Goal: Task Accomplishment & Management: Use online tool/utility

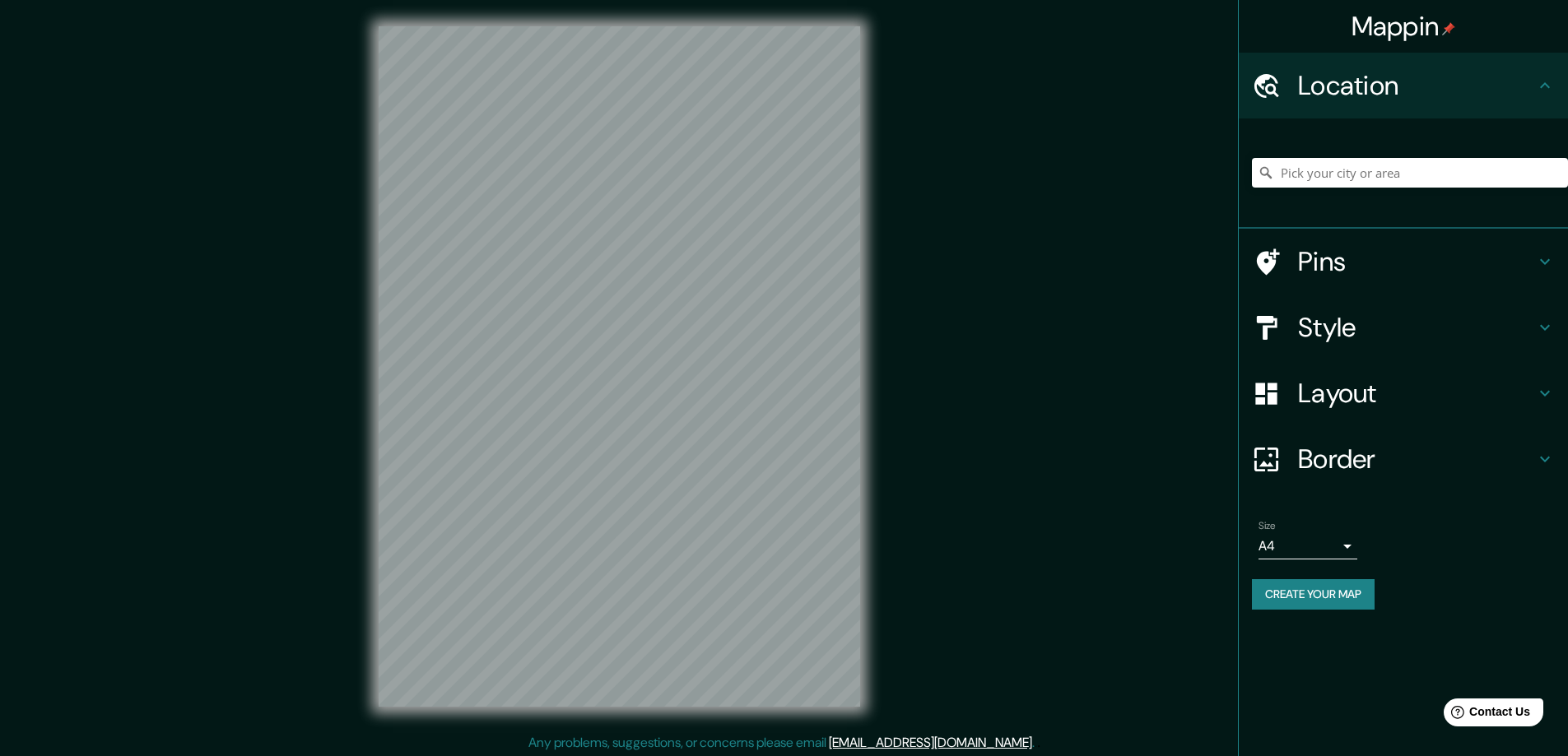
click at [1330, 335] on h4 "Style" at bounding box center [1416, 327] width 237 height 33
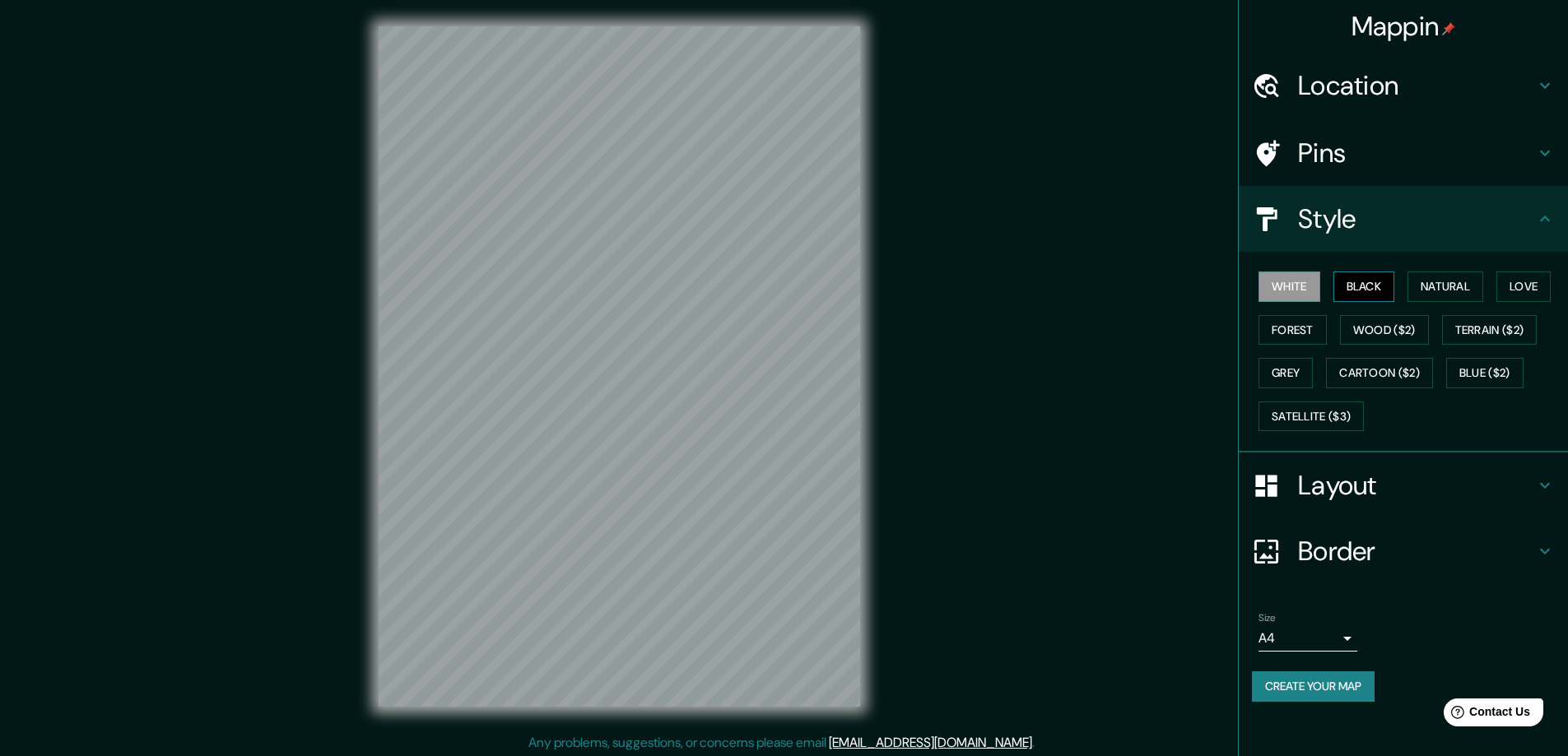
click at [1365, 285] on button "Black" at bounding box center [1364, 287] width 62 height 31
click at [1334, 480] on h4 "Layout" at bounding box center [1416, 485] width 237 height 33
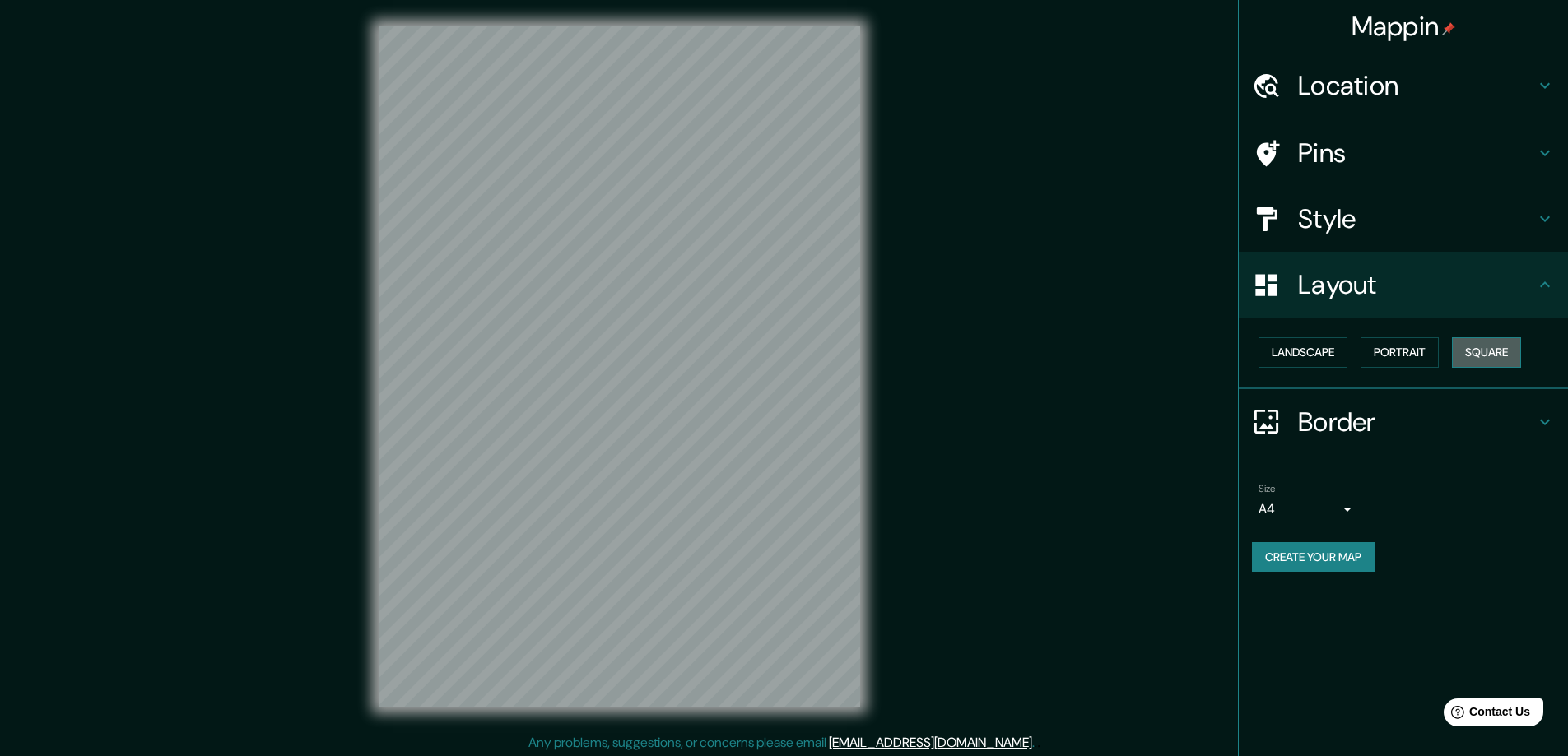
click at [1493, 345] on button "Square" at bounding box center [1486, 352] width 69 height 31
click at [1347, 507] on body "Mappin Location Pins Style Layout Landscape Portrait Square Border Choose a bor…" at bounding box center [784, 378] width 1568 height 756
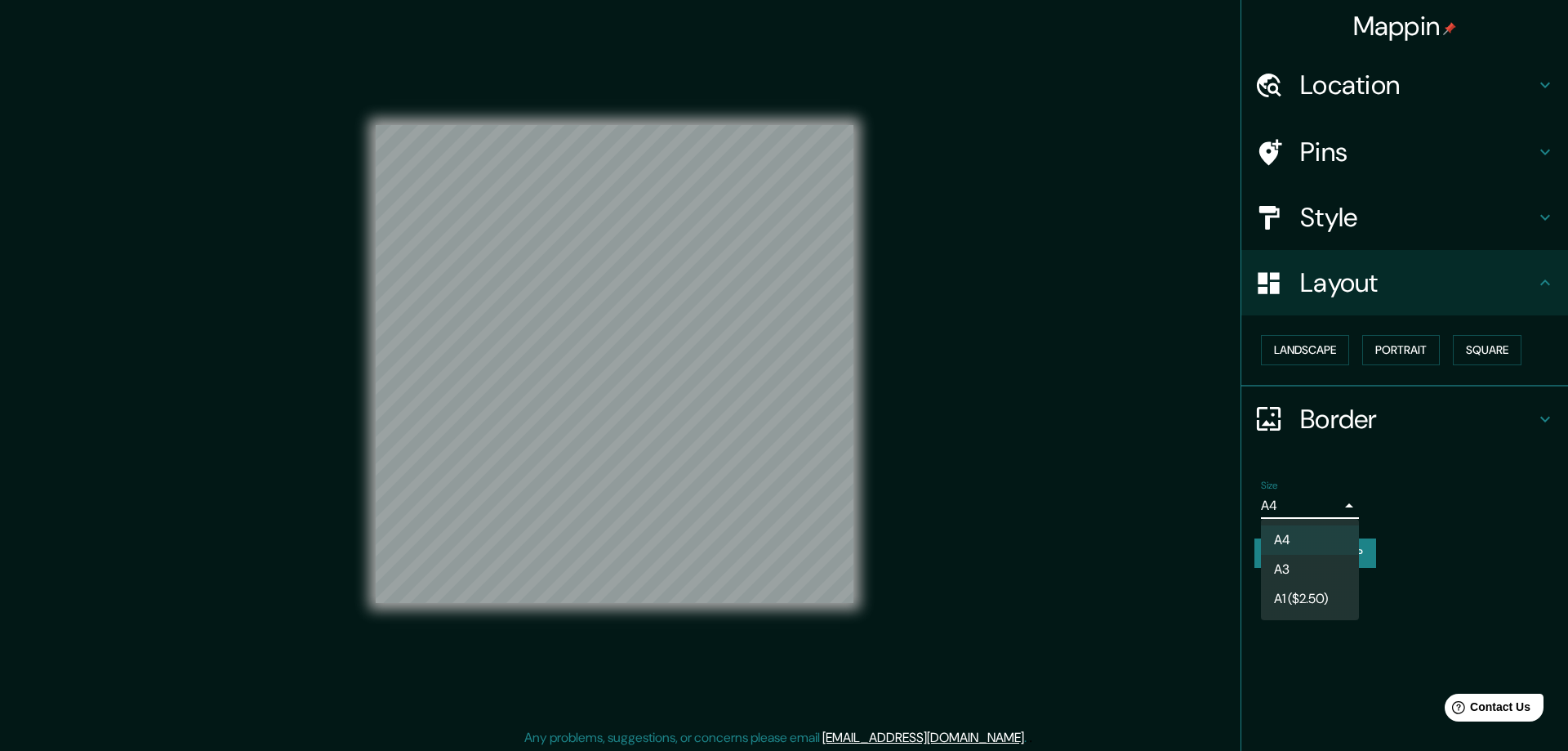
drag, startPoint x: 1300, startPoint y: 568, endPoint x: 374, endPoint y: 0, distance: 1086.3
click at [1299, 568] on li "A3" at bounding box center [1310, 570] width 98 height 30
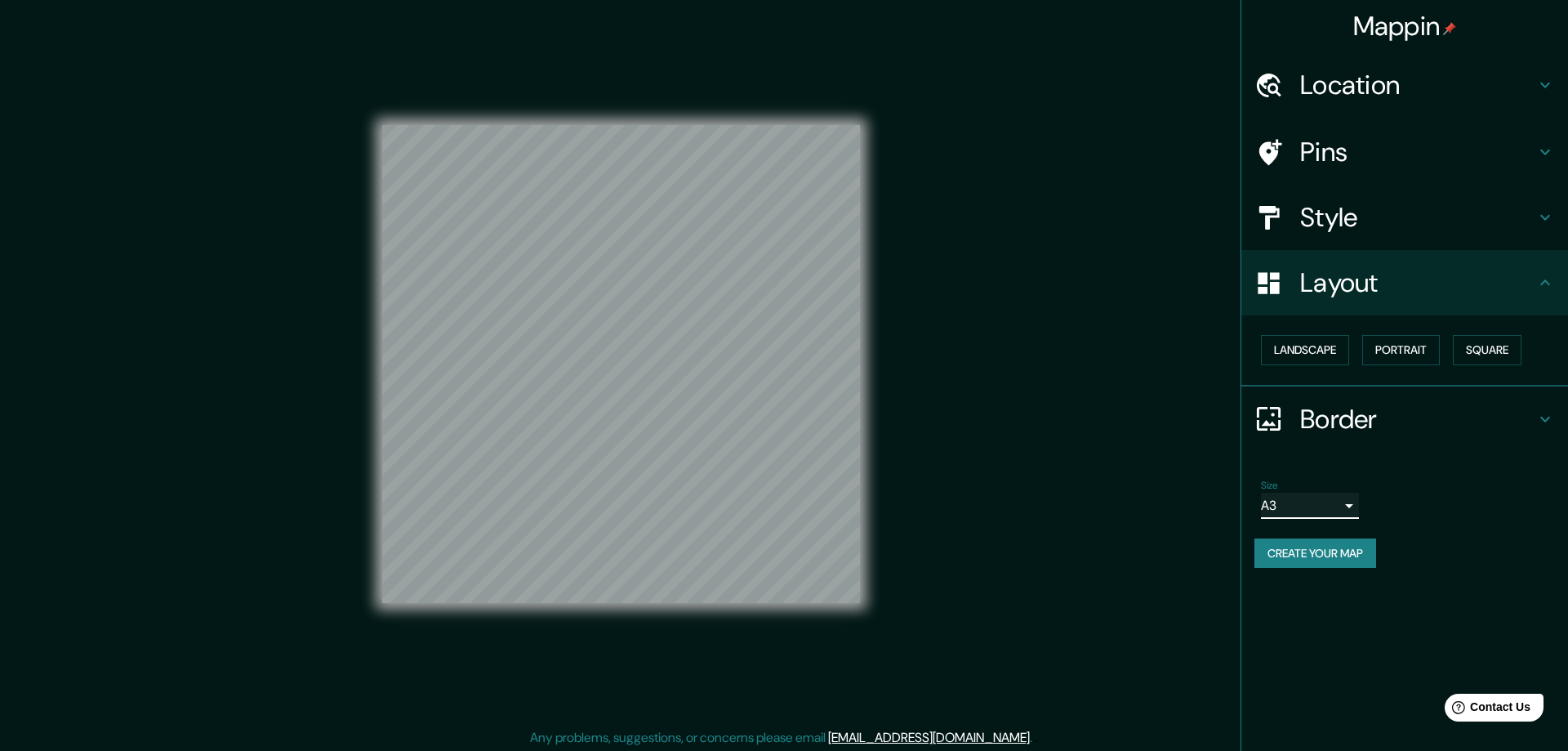
type input "a4"
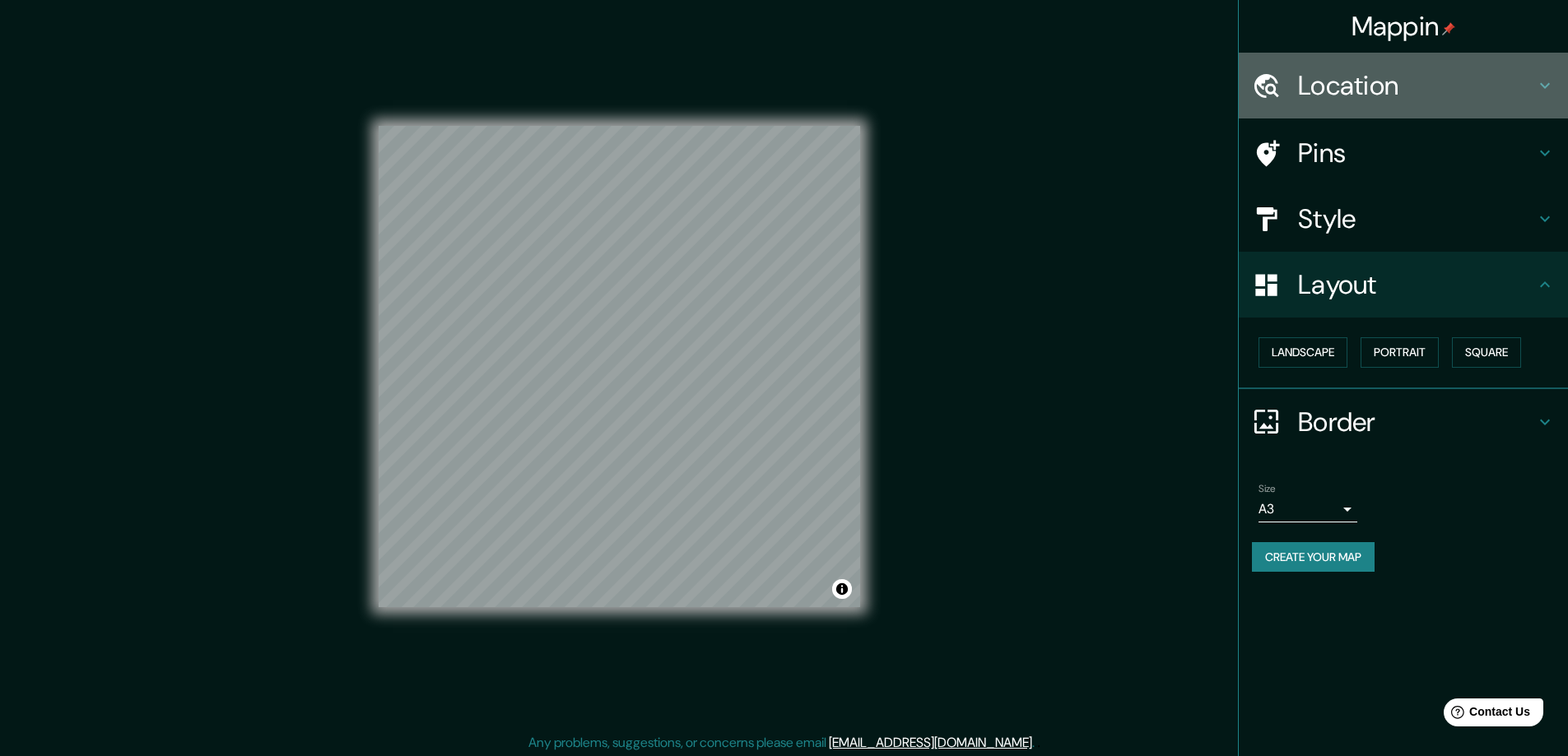
click at [1337, 78] on h4 "Location" at bounding box center [1416, 86] width 237 height 33
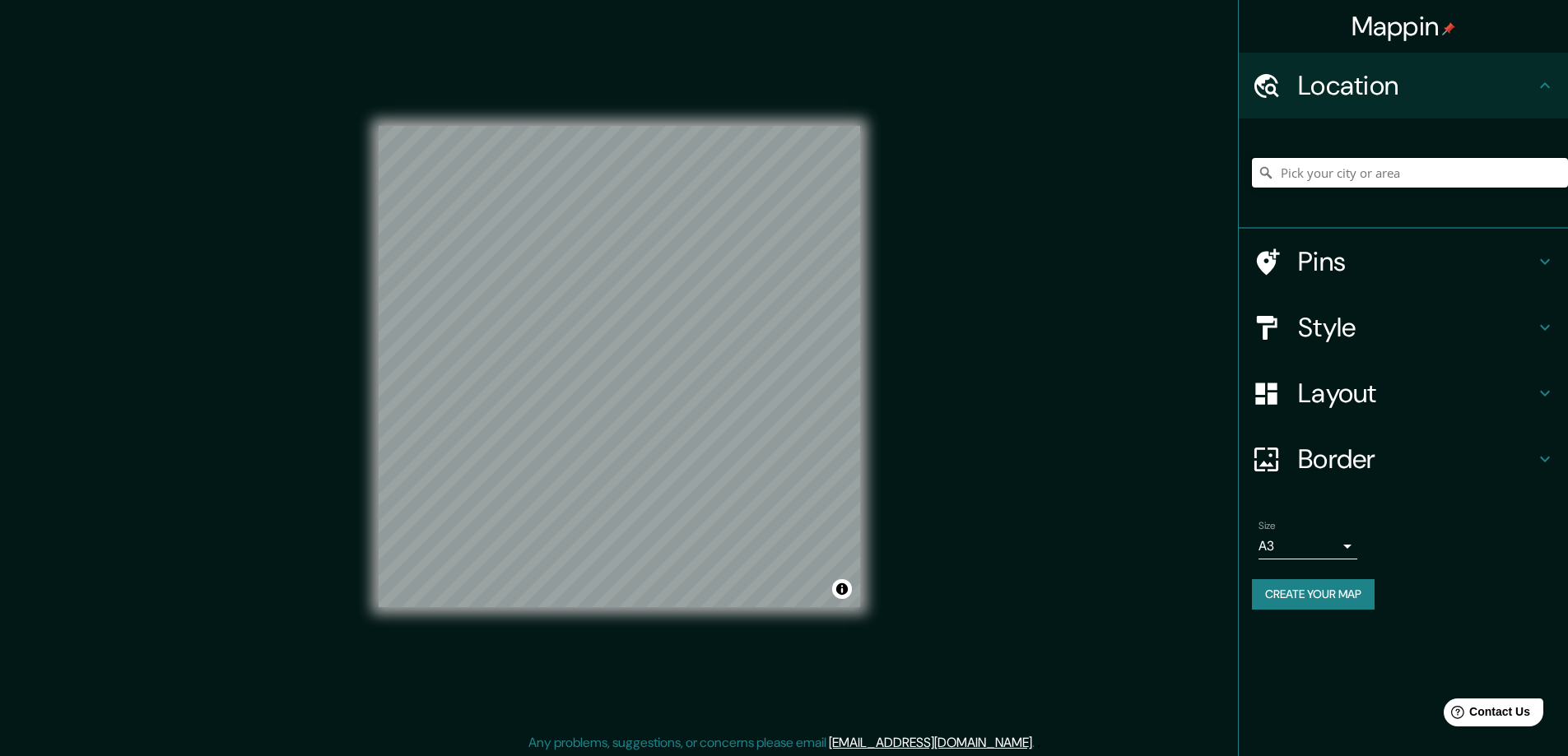
paste input "[STREET_ADDRESS]"
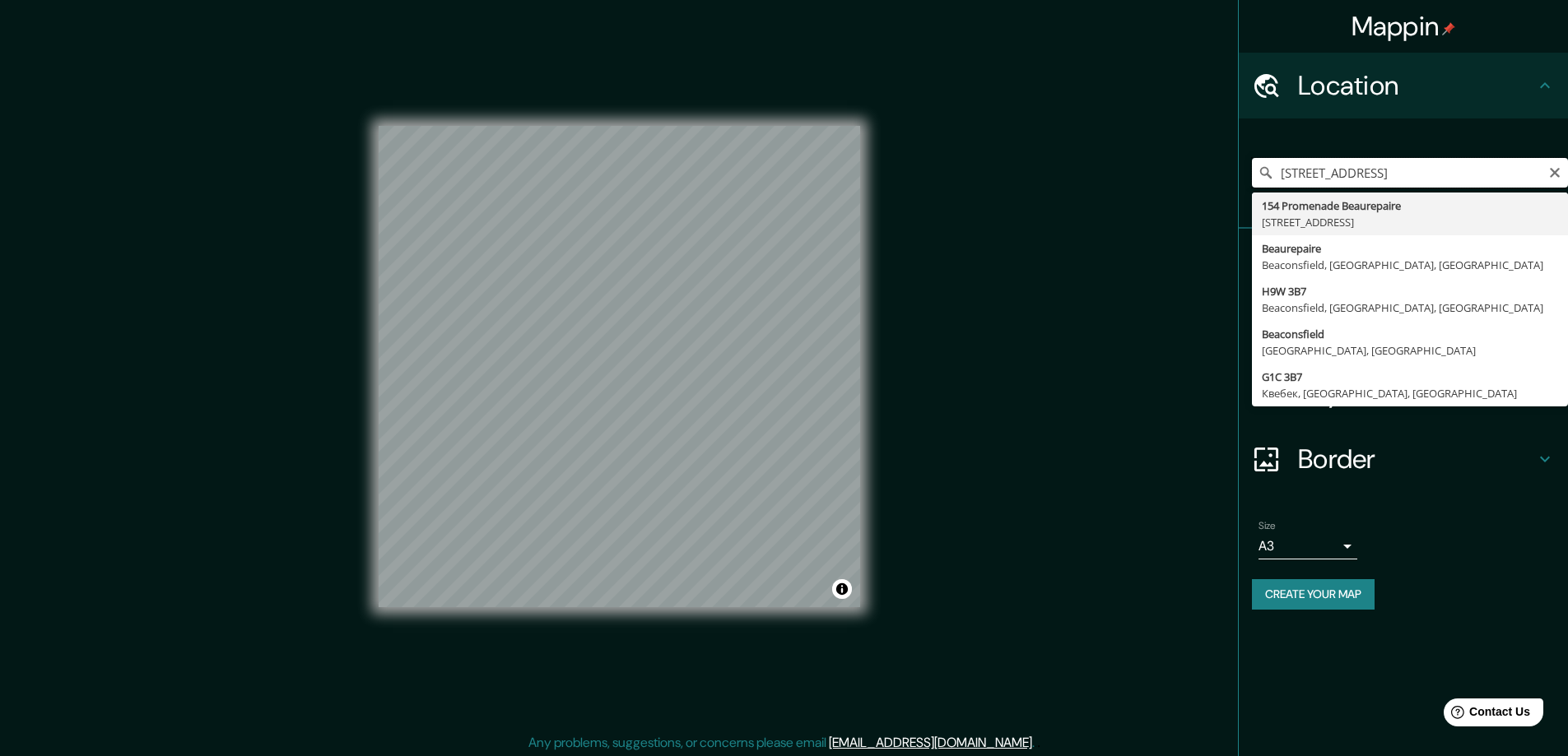
scroll to position [0, 54]
type input "[STREET_ADDRESS]"
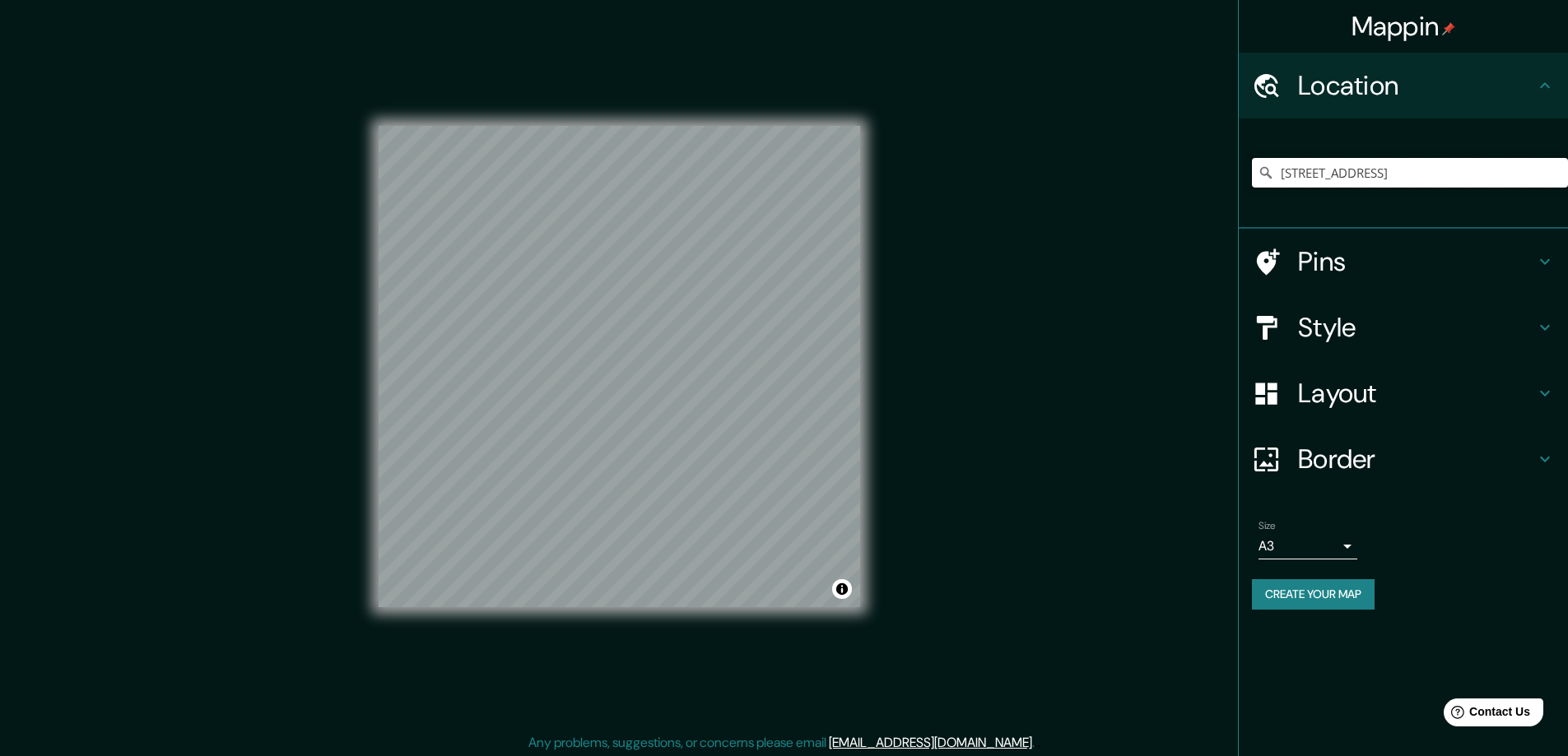
scroll to position [0, 0]
click at [1331, 327] on h4 "Style" at bounding box center [1416, 327] width 237 height 33
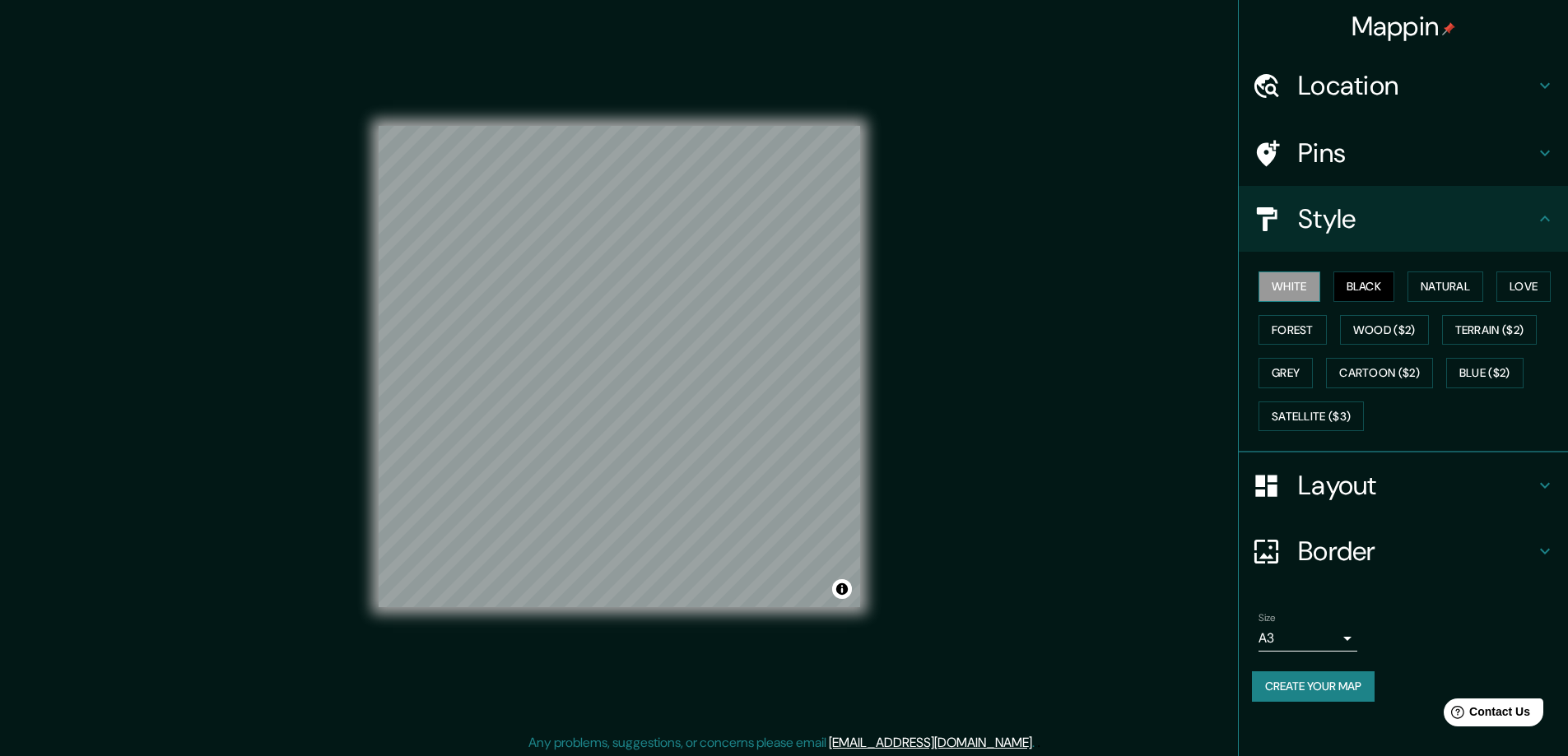
click at [1287, 278] on button "White" at bounding box center [1289, 287] width 62 height 31
click at [1318, 678] on button "Create your map" at bounding box center [1313, 686] width 122 height 31
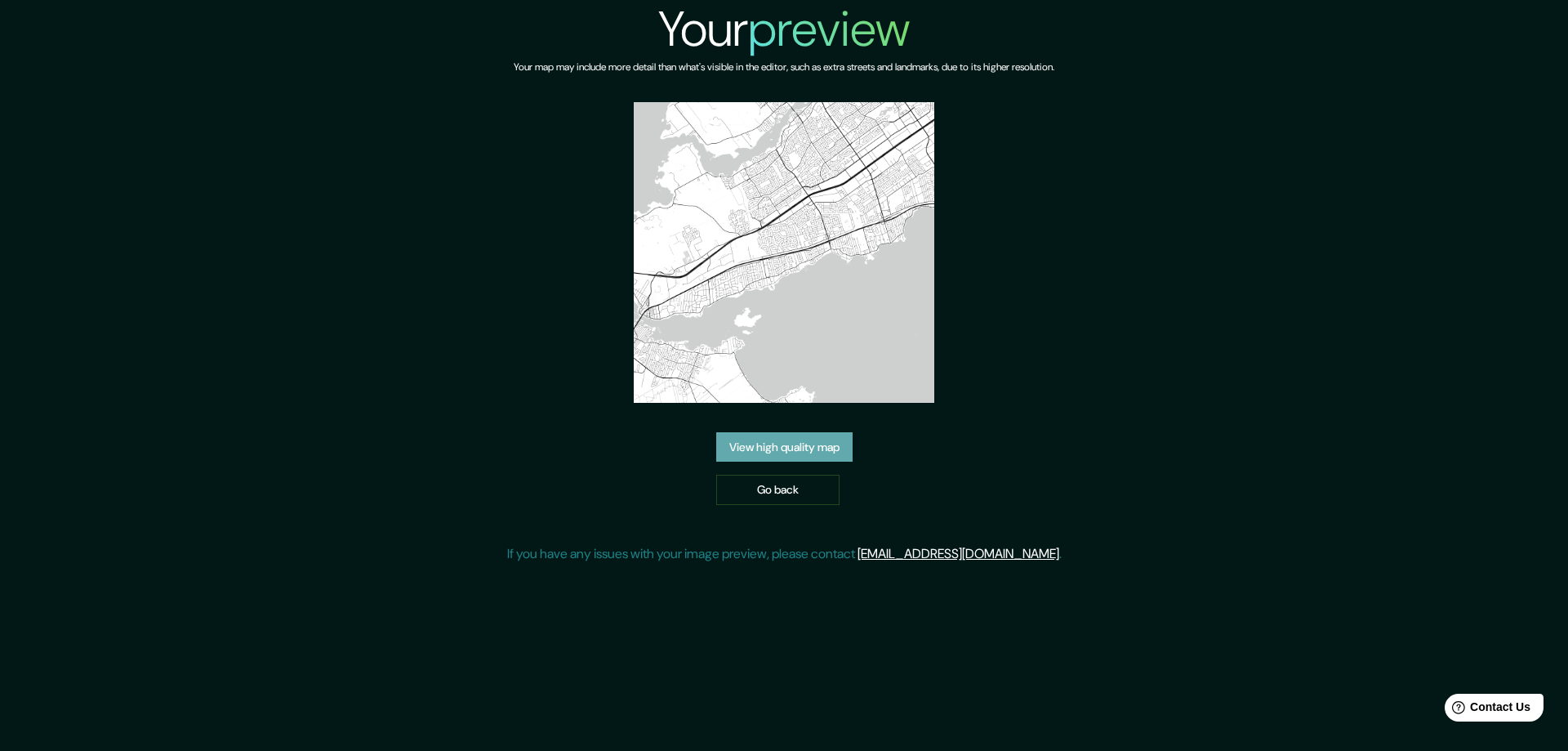
click at [766, 442] on link "View high quality map" at bounding box center [784, 447] width 136 height 30
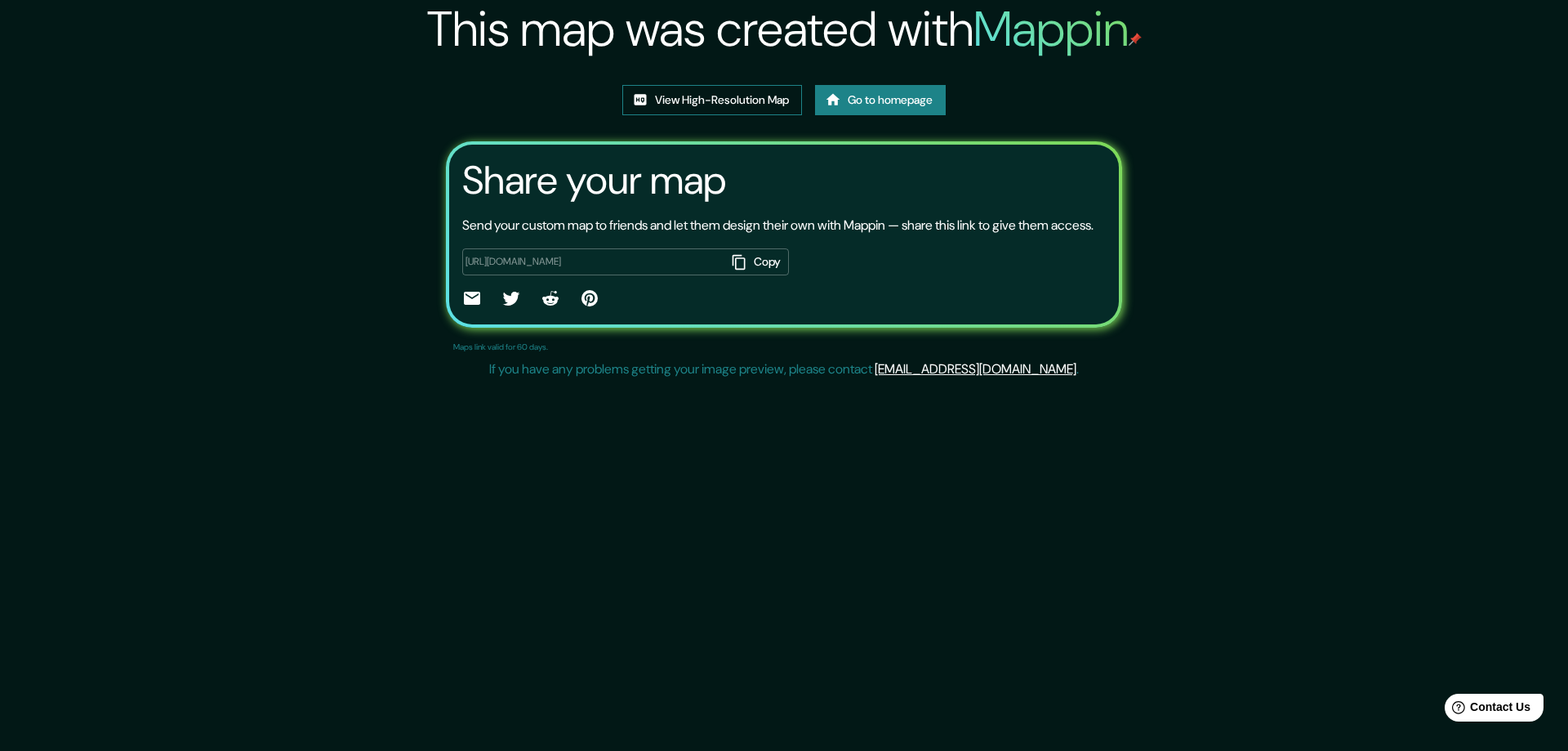
click at [693, 98] on link "View High-Resolution Map" at bounding box center [712, 100] width 180 height 30
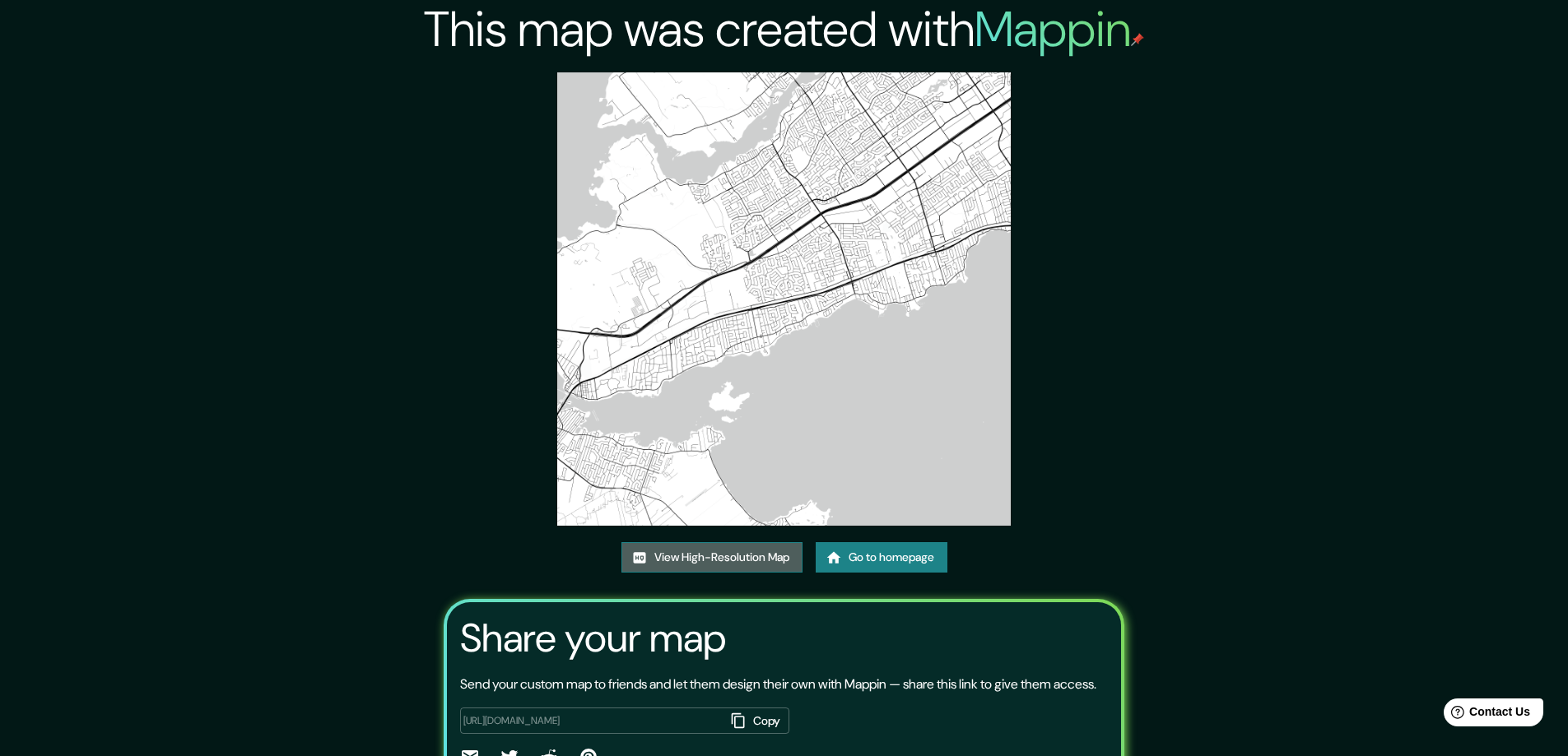
click at [686, 555] on link "View High-Resolution Map" at bounding box center [712, 557] width 181 height 31
click at [870, 549] on link "Go to homepage" at bounding box center [881, 557] width 131 height 31
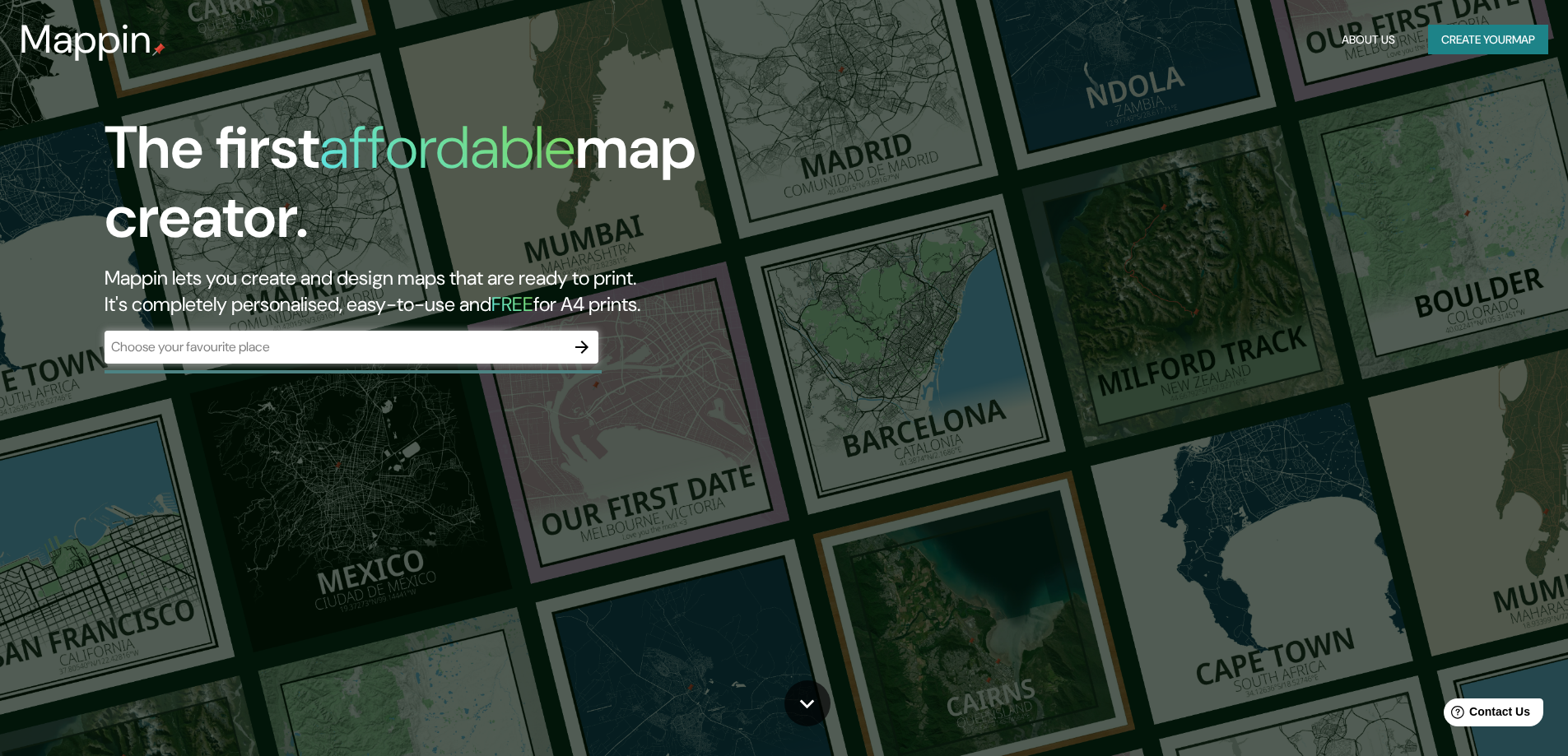
click at [896, 554] on div "The first affordable map creator. Mappin lets you create and design maps that a…" at bounding box center [784, 378] width 1568 height 756
click at [583, 341] on icon "button" at bounding box center [582, 347] width 13 height 13
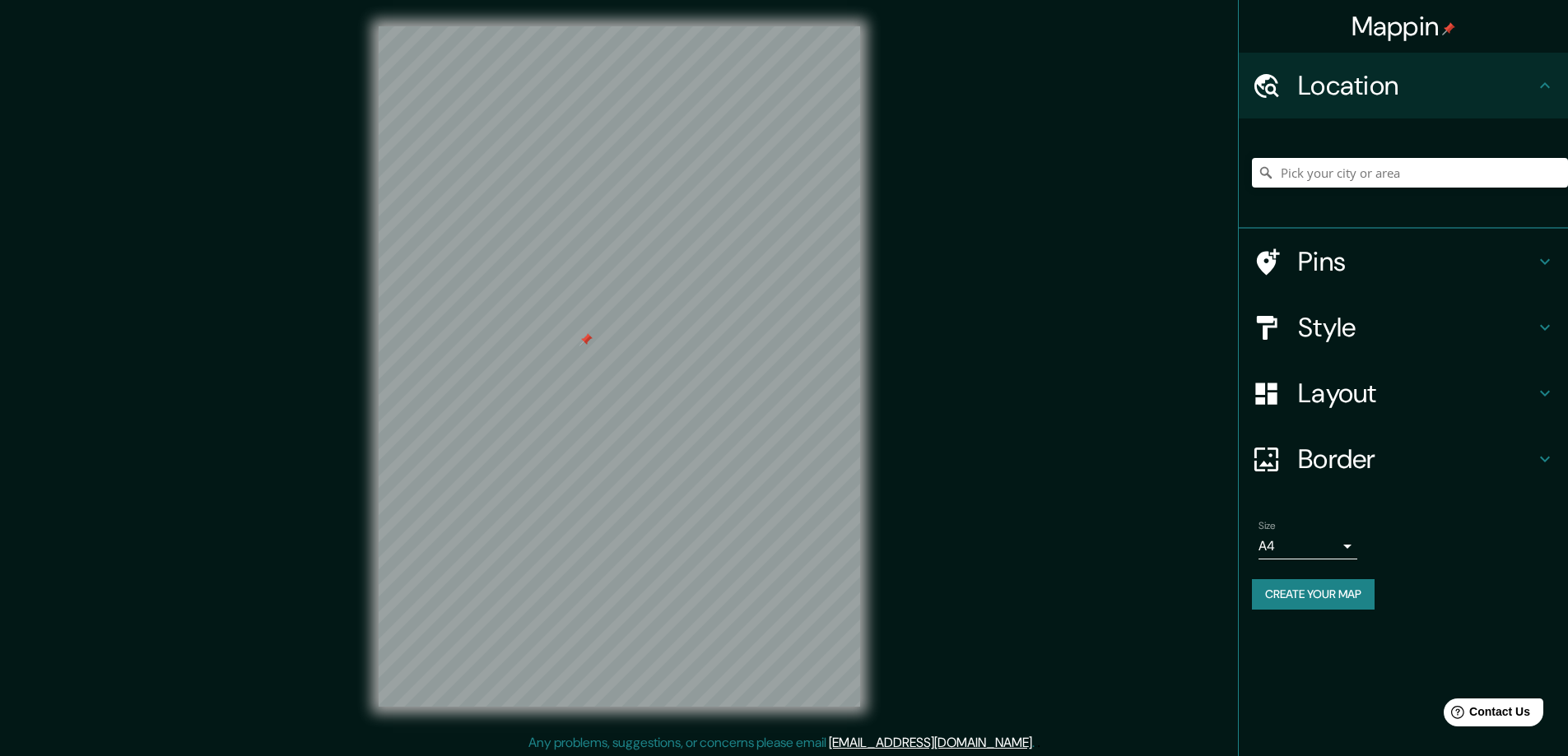
click at [1314, 328] on h4 "Style" at bounding box center [1416, 327] width 237 height 33
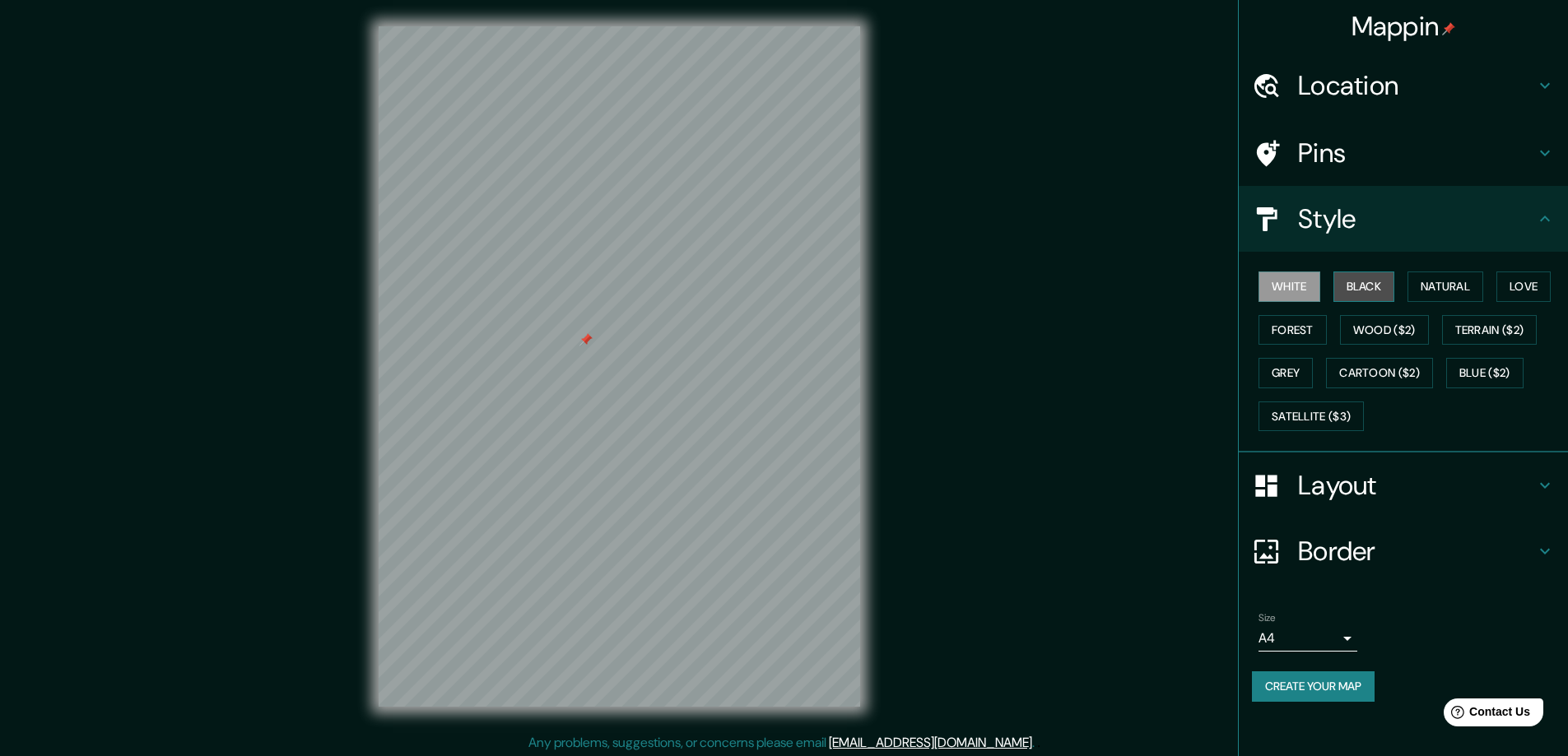
click at [1361, 288] on button "Black" at bounding box center [1364, 287] width 62 height 31
click at [1346, 486] on h4 "Layout" at bounding box center [1416, 485] width 237 height 33
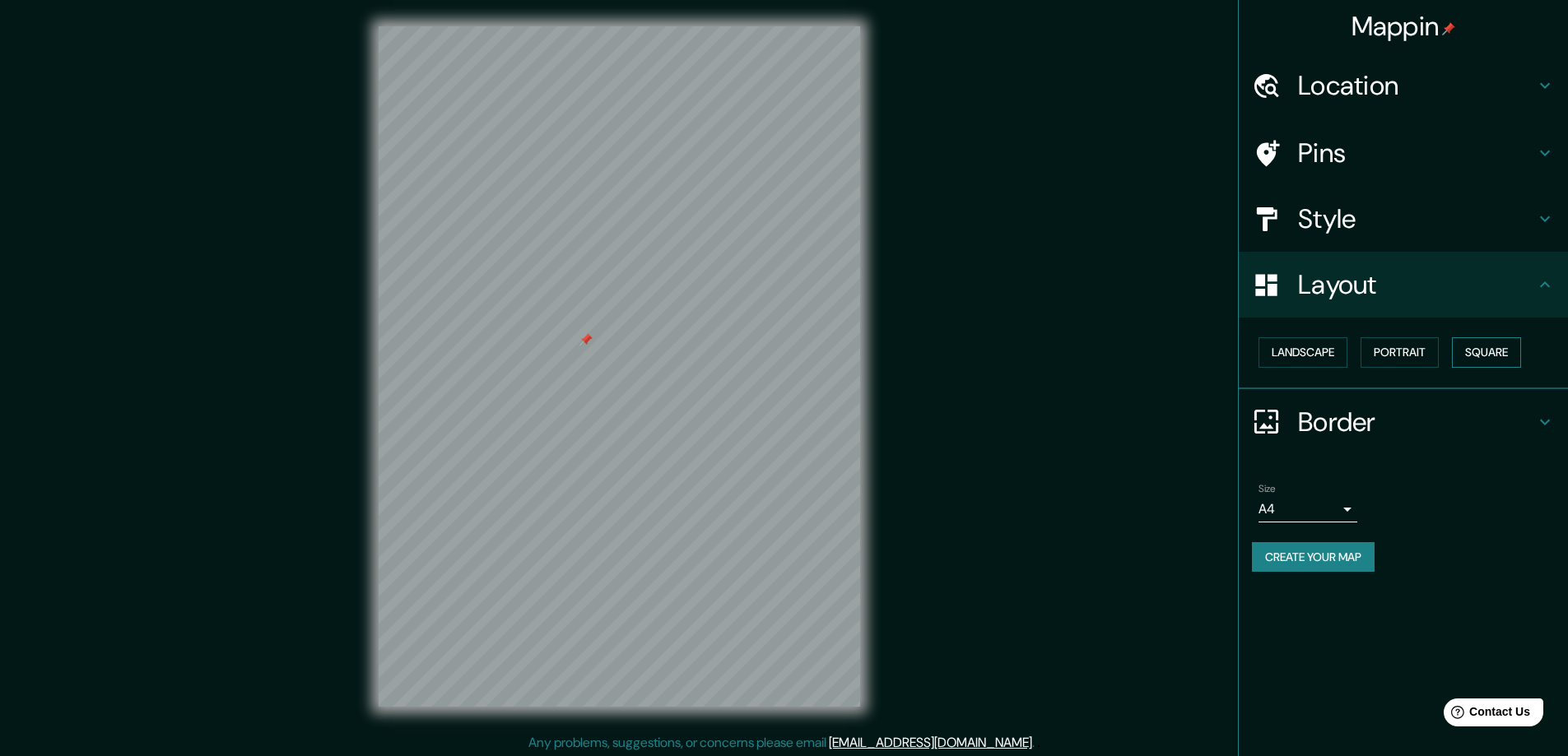
click at [1489, 353] on button "Square" at bounding box center [1486, 352] width 69 height 31
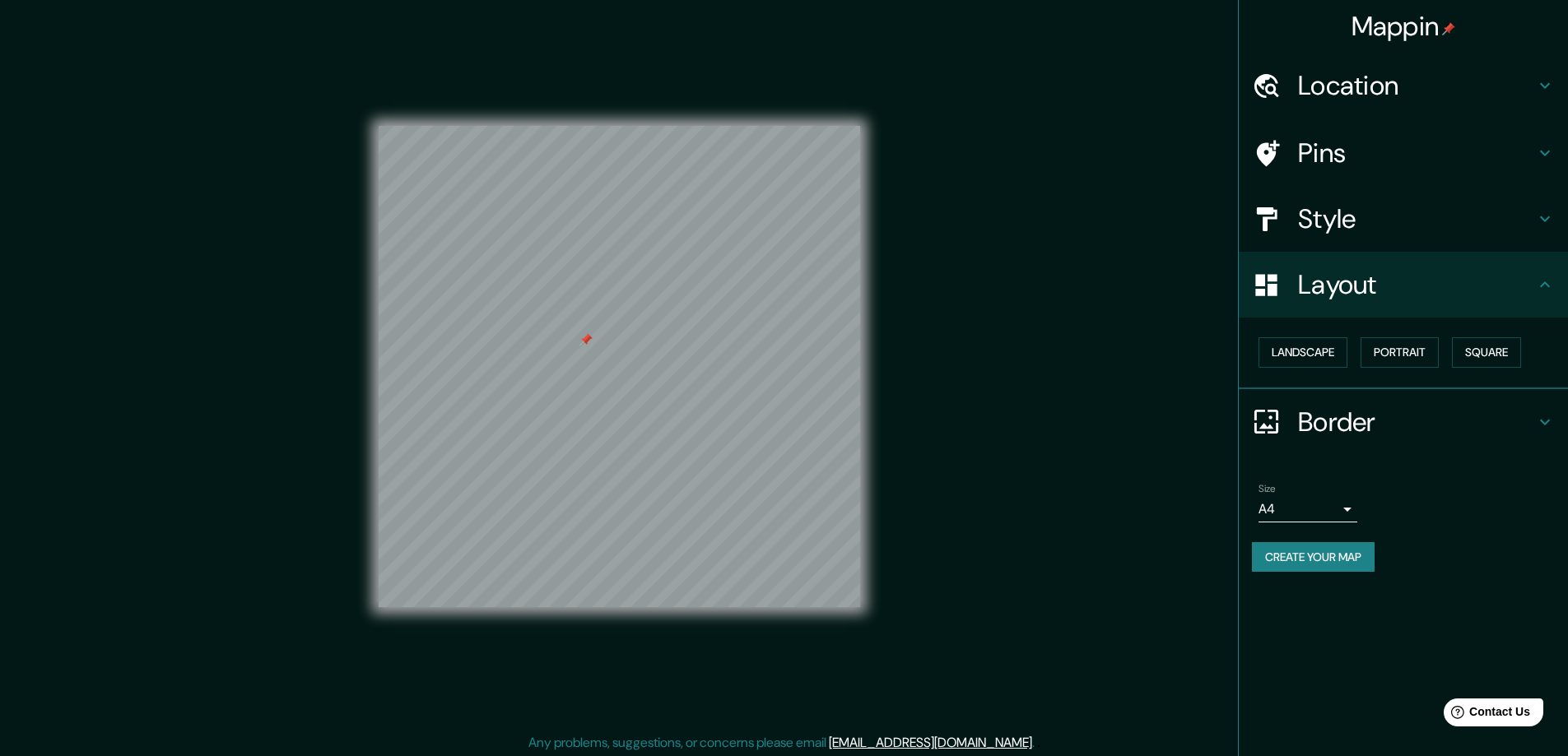
click at [1344, 513] on body "Mappin Location Pins Style Layout Landscape Portrait Square Border Choose a bor…" at bounding box center [784, 378] width 1568 height 756
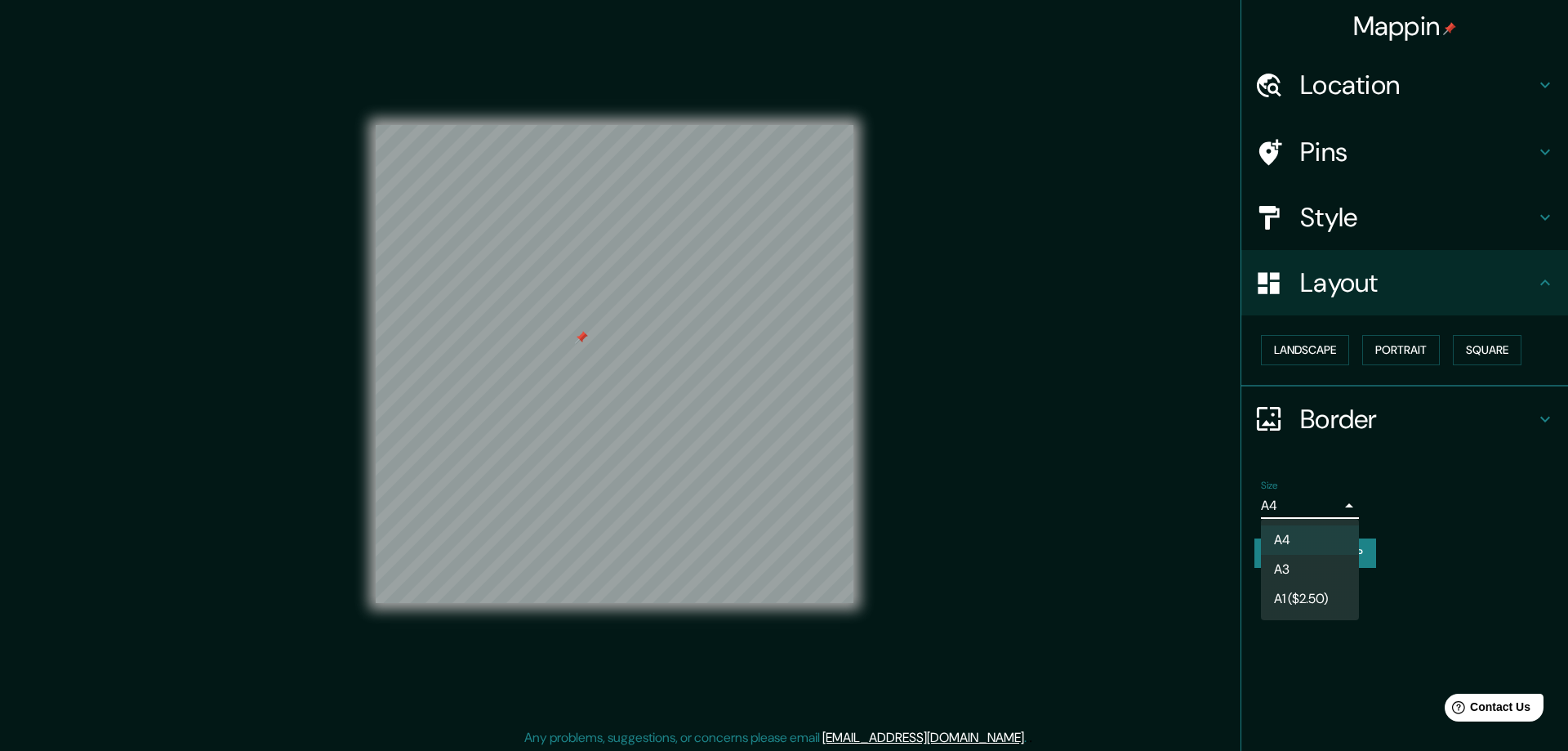
click at [1286, 569] on li "A3" at bounding box center [1310, 570] width 98 height 30
type input "a4"
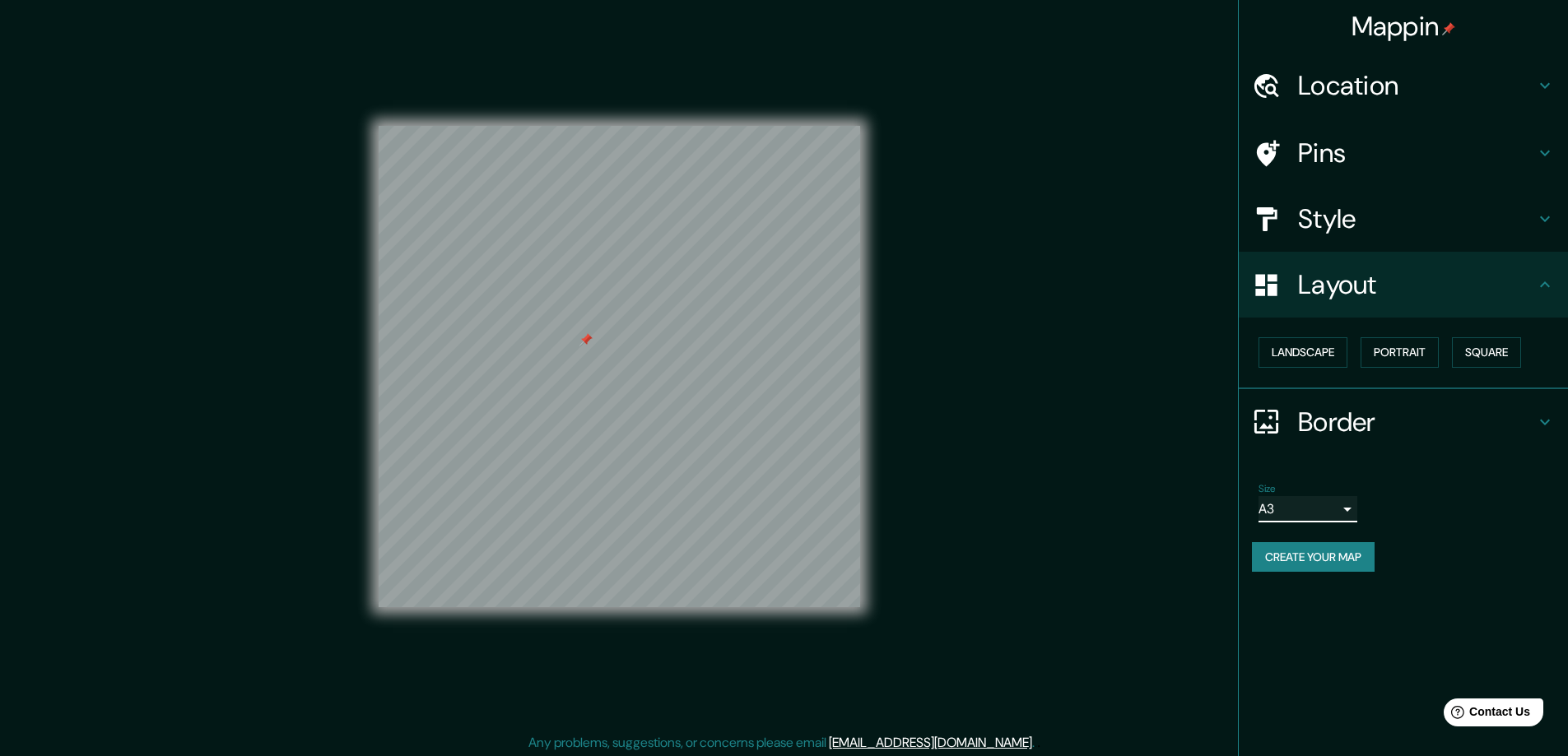
click at [584, 337] on div at bounding box center [586, 340] width 13 height 13
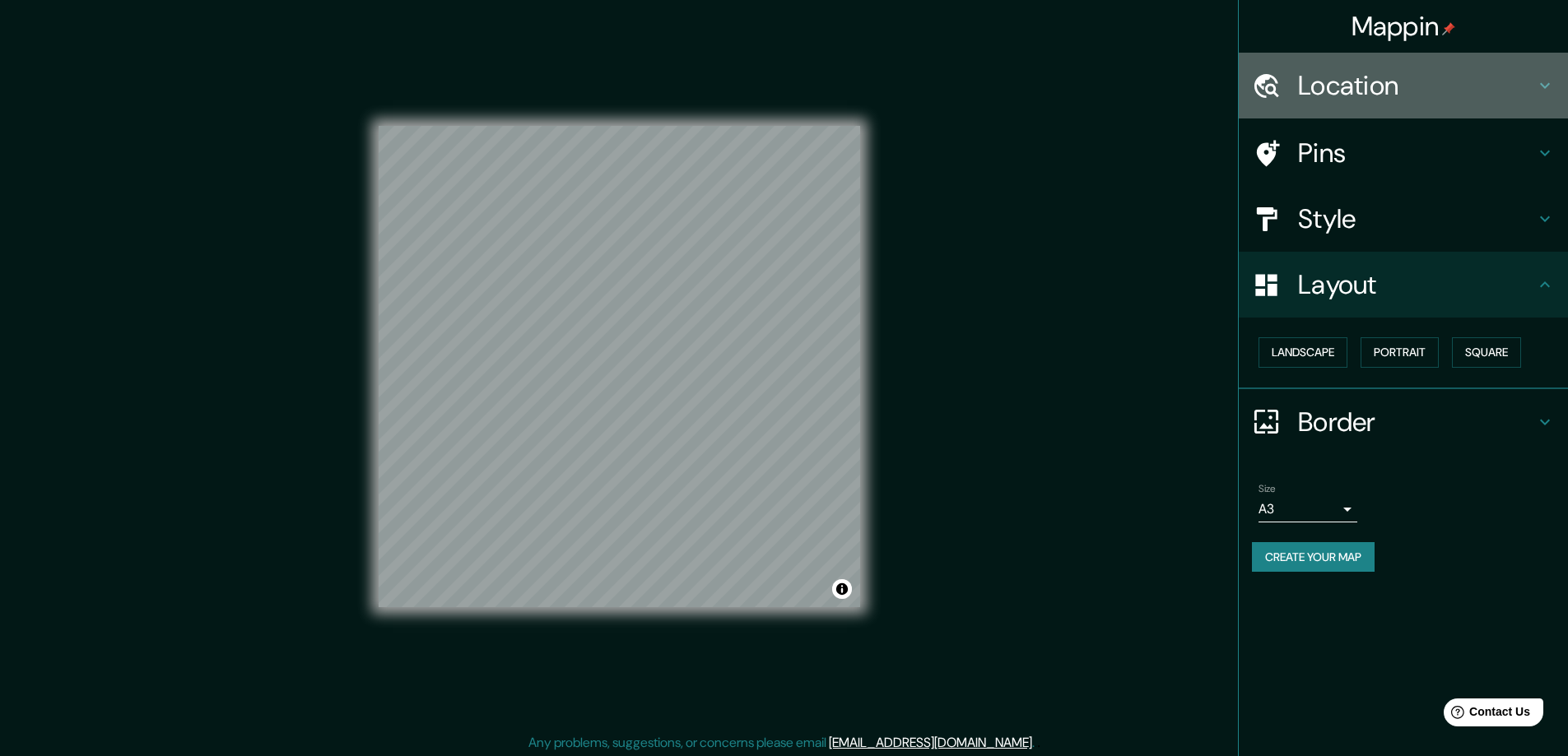
click at [1358, 83] on h4 "Location" at bounding box center [1416, 86] width 237 height 33
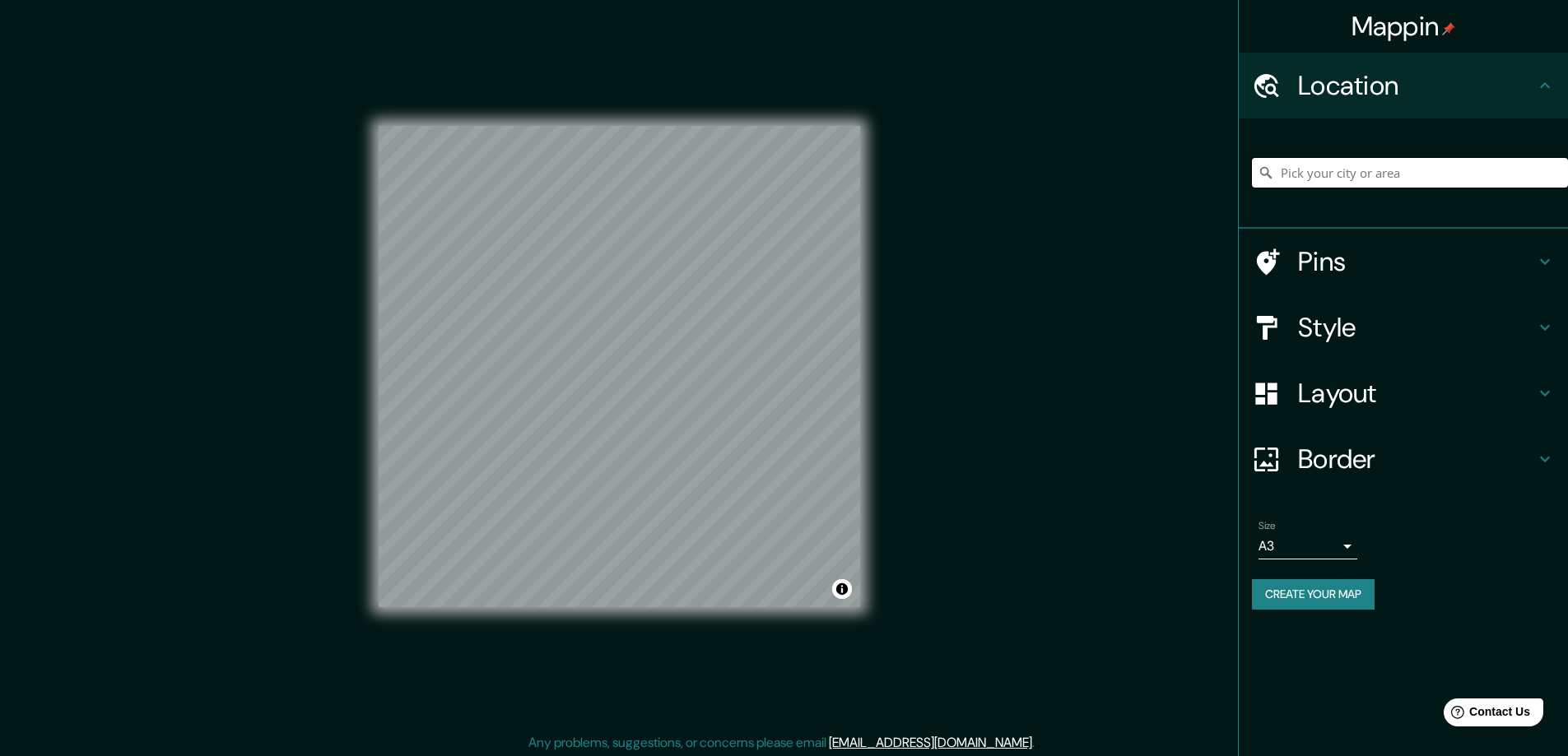
paste input "327 Villa Rd Springfield Ohio 45503"
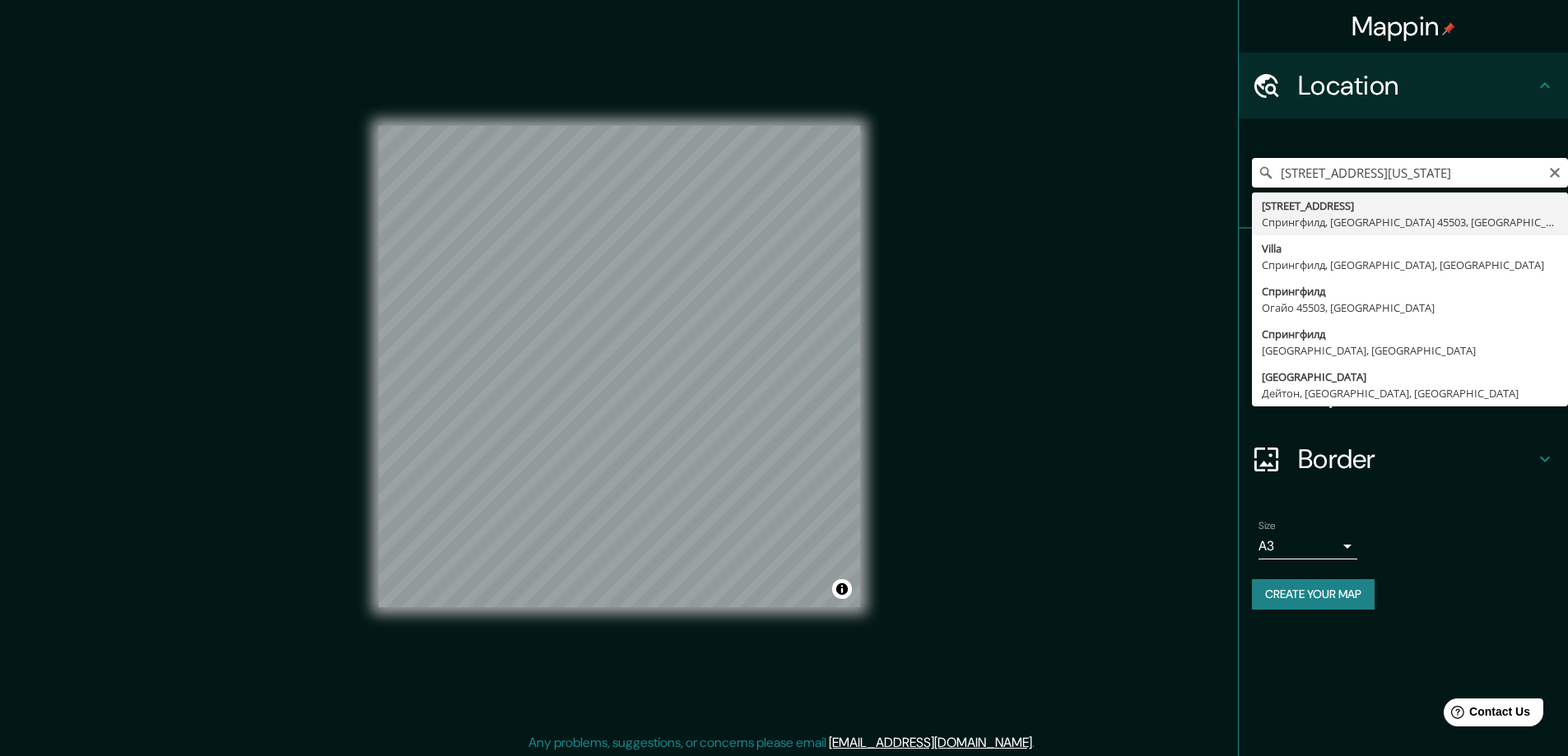
type input "327 Villa Road, Спрингфилд, Огайо 45503, США"
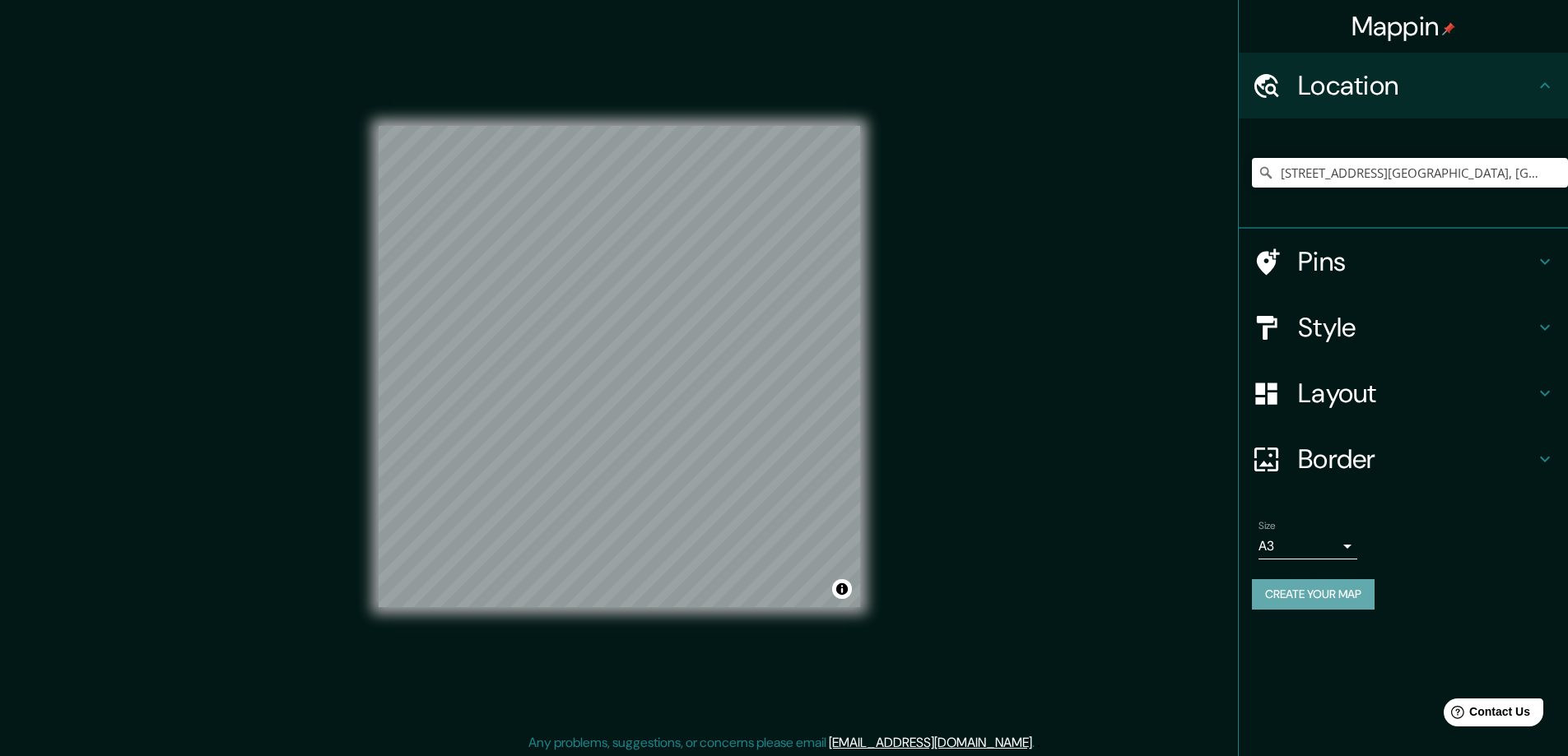
click at [1325, 593] on button "Create your map" at bounding box center [1313, 594] width 122 height 31
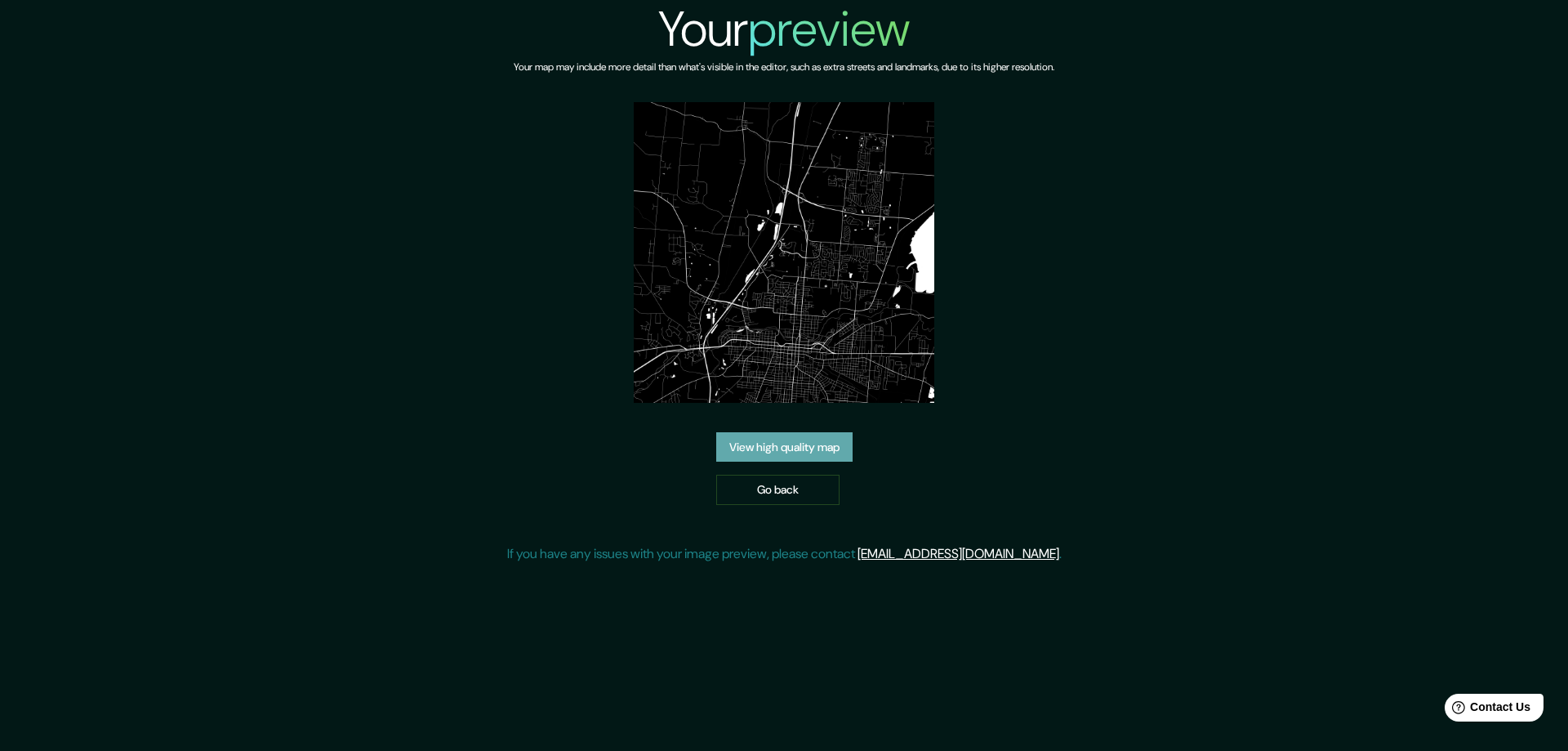
click at [798, 440] on link "View high quality map" at bounding box center [784, 447] width 136 height 30
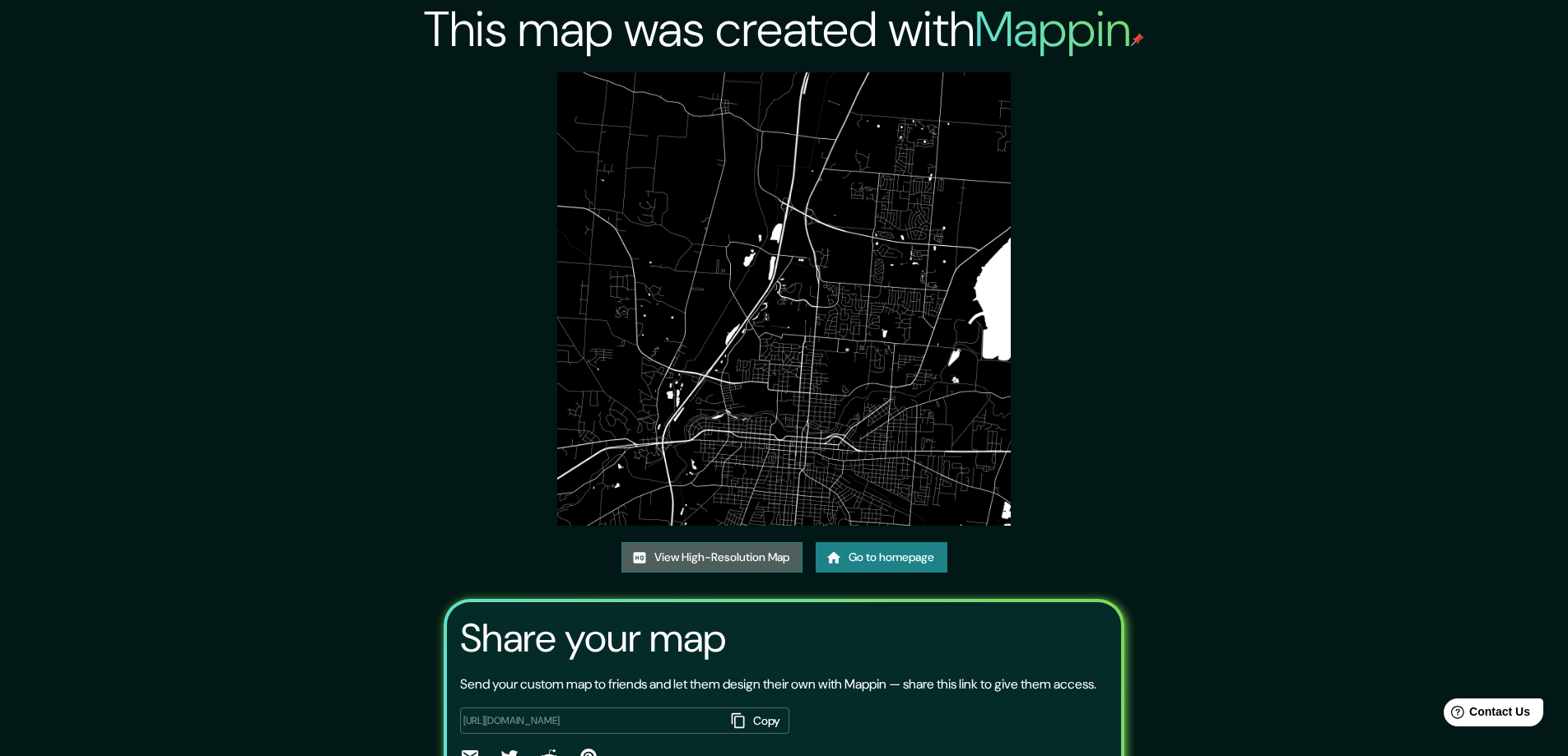
click at [732, 553] on link "View High-Resolution Map" at bounding box center [712, 557] width 181 height 31
click at [837, 555] on icon at bounding box center [833, 557] width 14 height 12
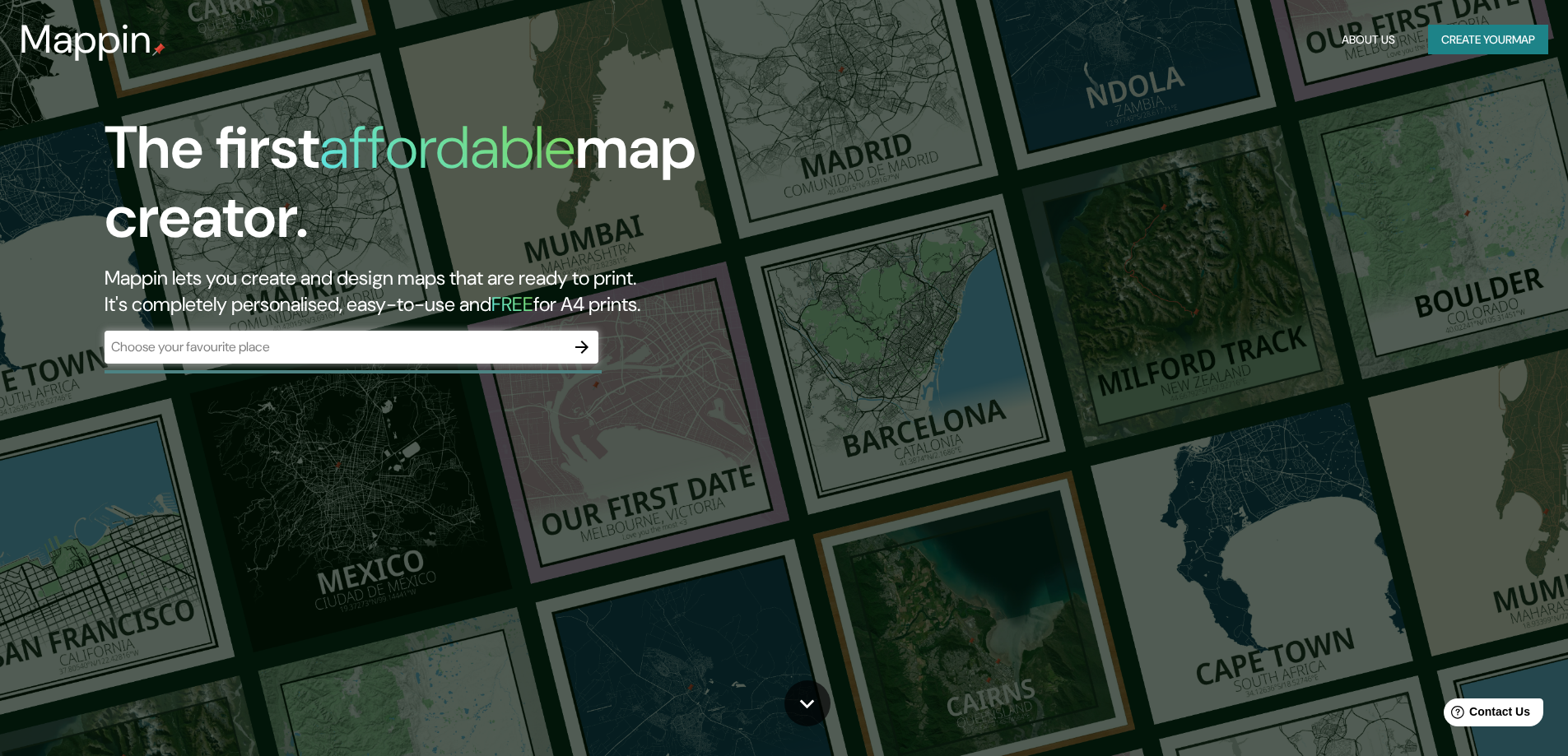
click at [579, 347] on icon "button" at bounding box center [582, 347] width 13 height 13
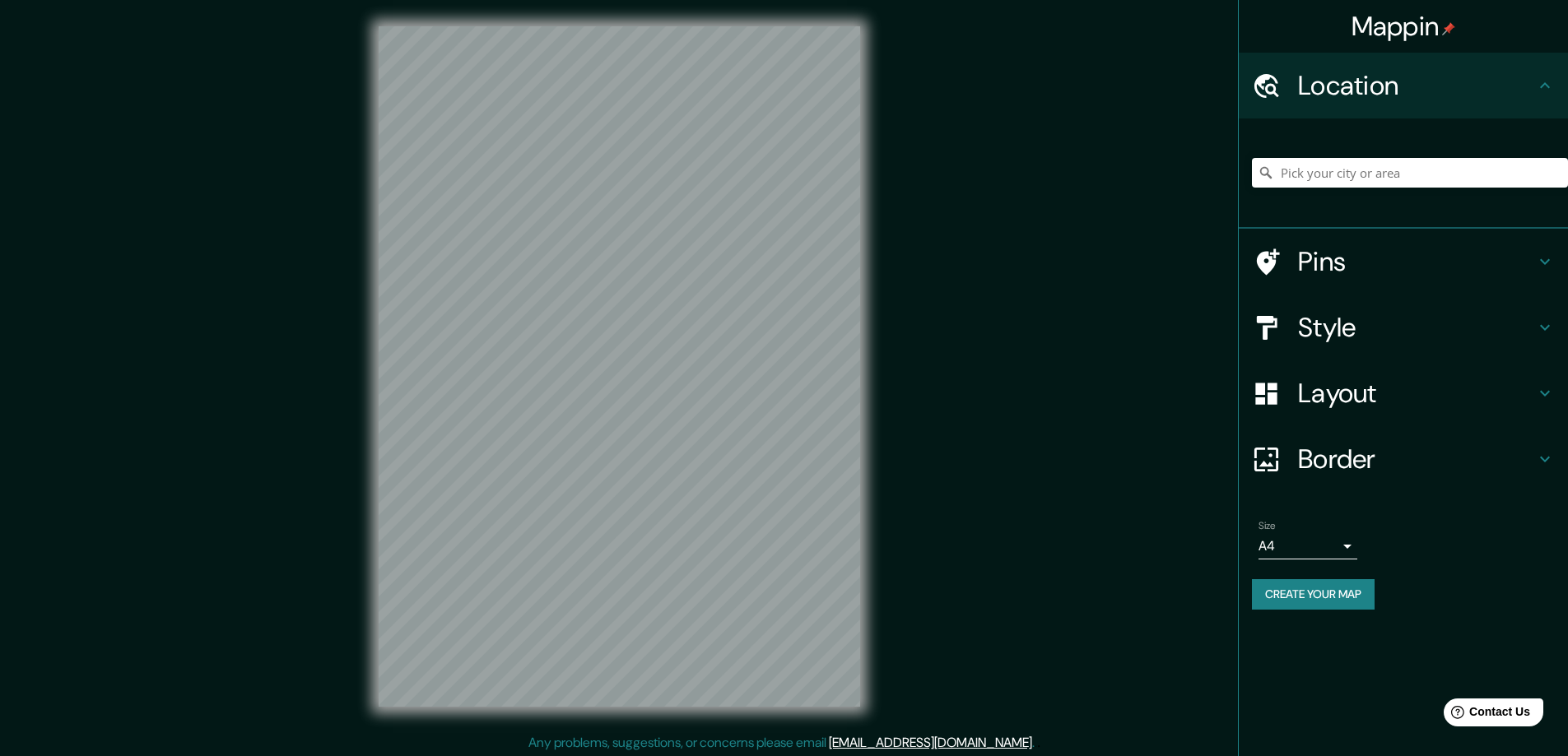
click at [1309, 317] on h4 "Style" at bounding box center [1416, 327] width 237 height 33
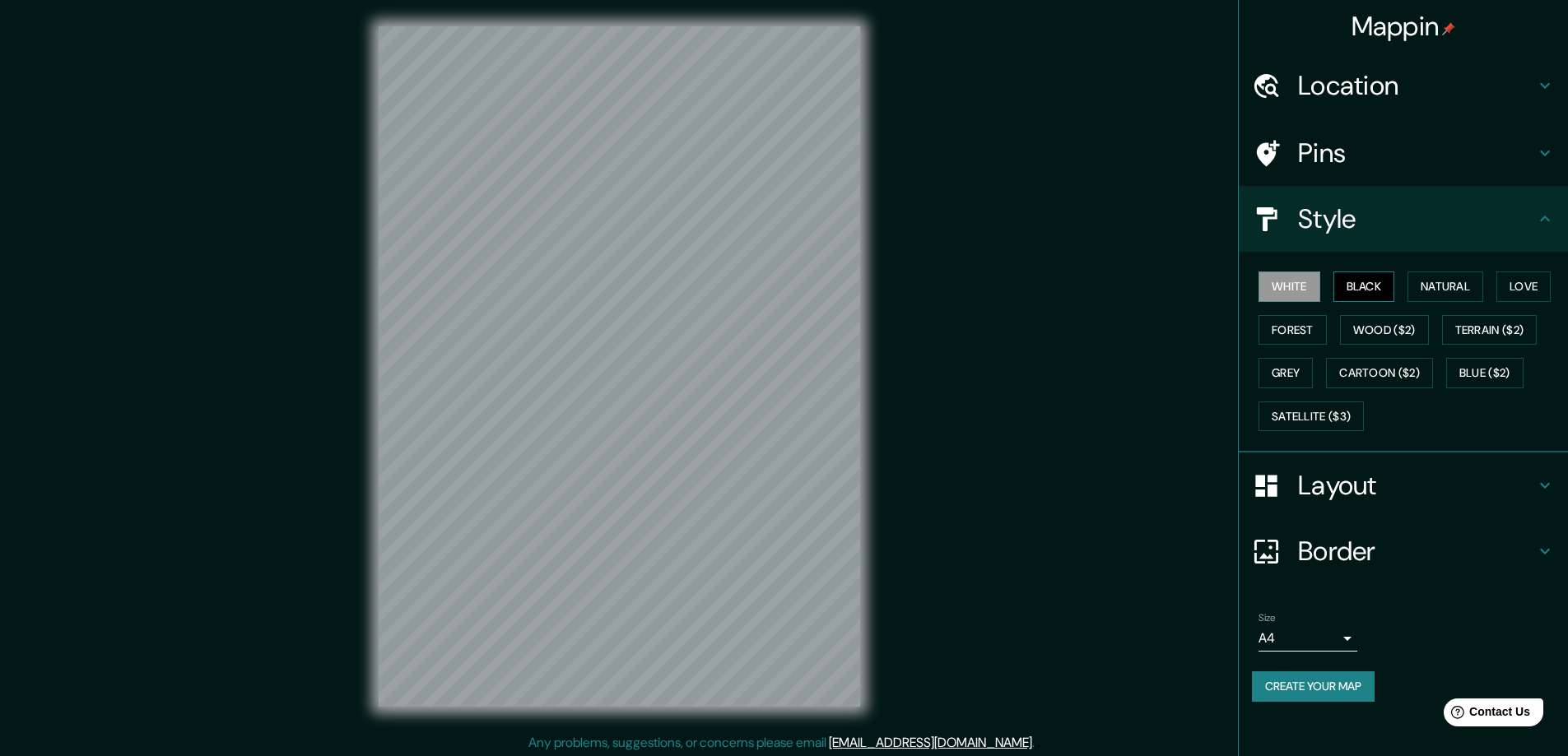
click at [1351, 279] on button "Black" at bounding box center [1364, 287] width 62 height 31
click at [1326, 486] on h4 "Layout" at bounding box center [1416, 485] width 237 height 33
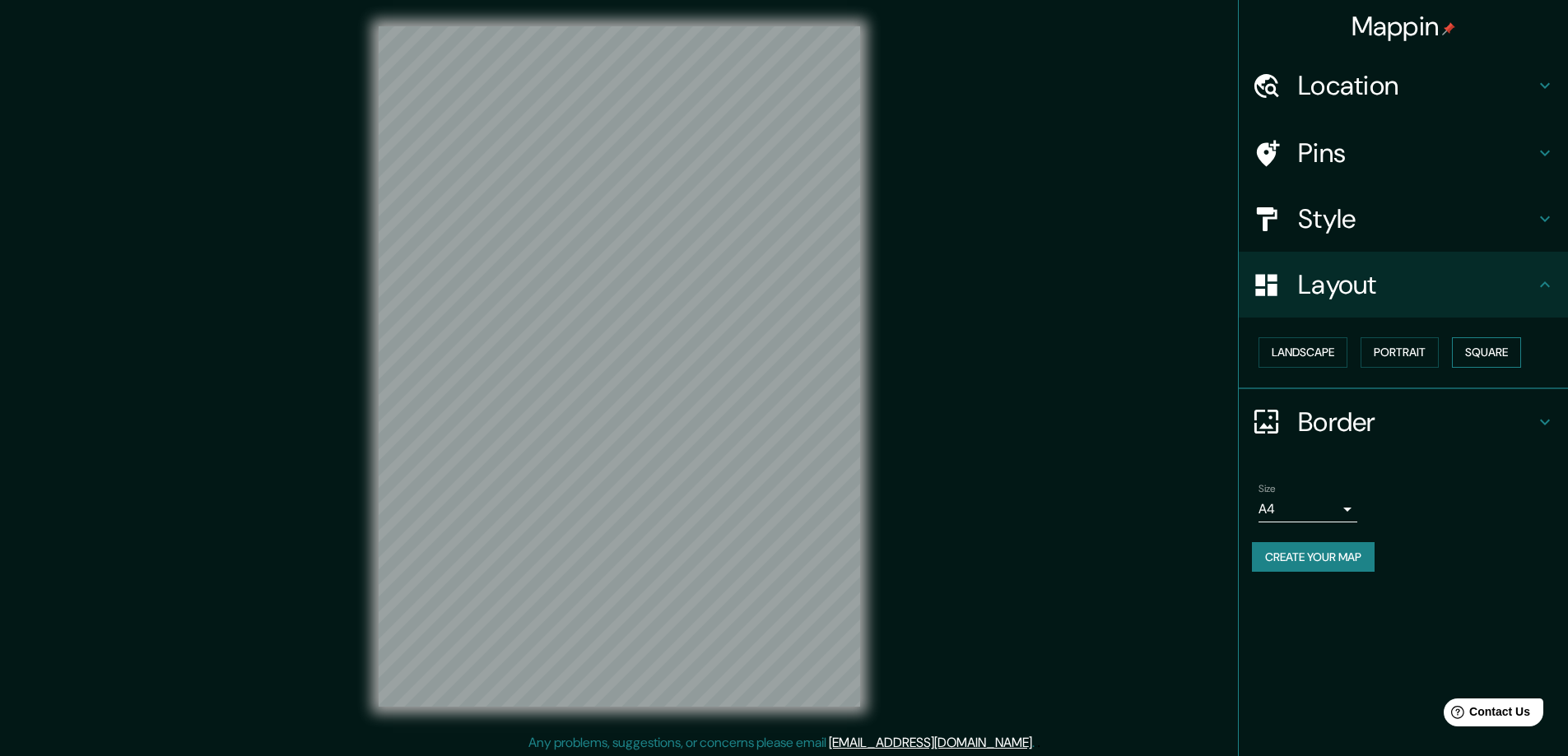
click at [1494, 349] on button "Square" at bounding box center [1486, 352] width 69 height 31
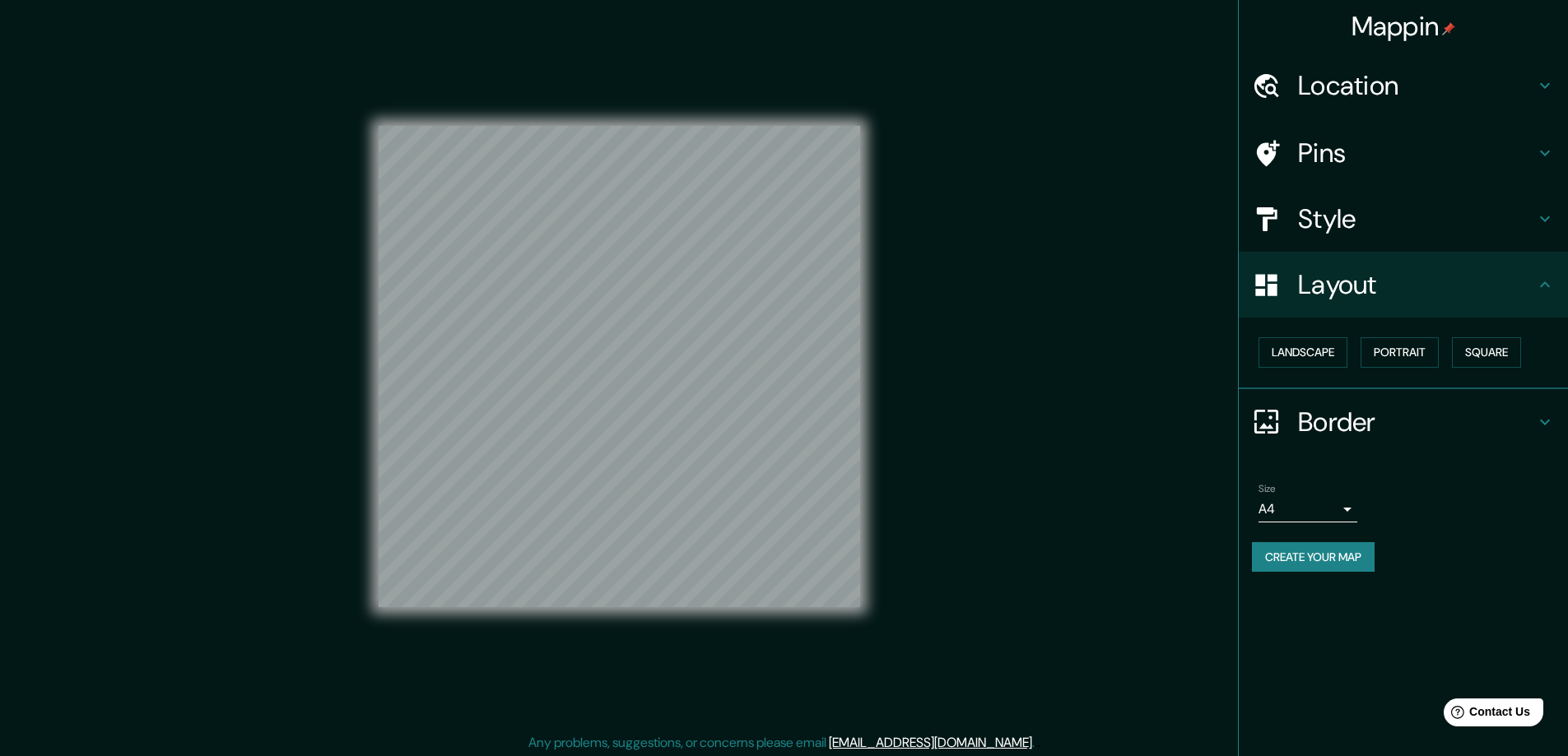
click at [1346, 514] on body "Mappin Location Pins Style Layout Landscape Portrait Square Border Choose a bor…" at bounding box center [784, 378] width 1568 height 756
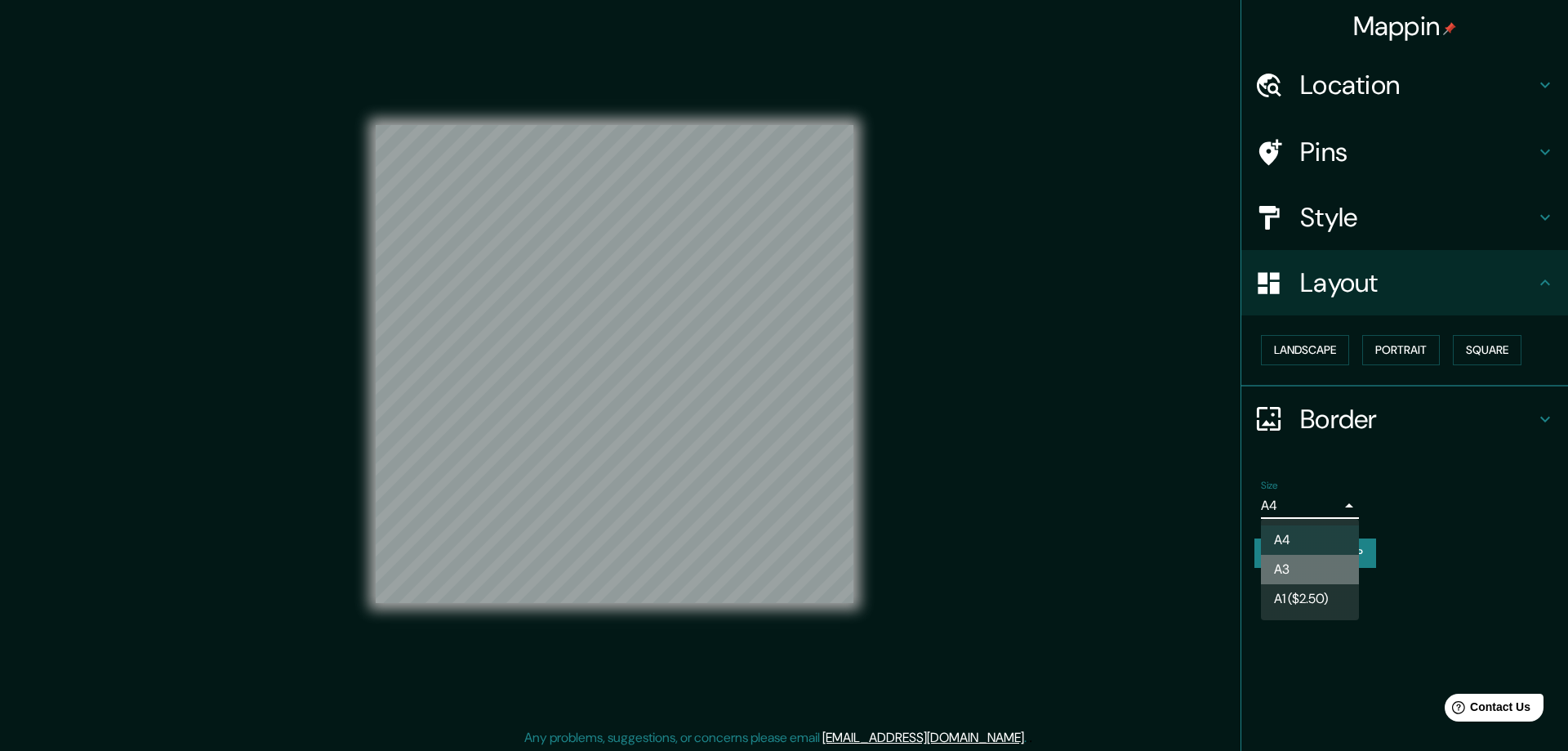
click at [1298, 572] on li "A3" at bounding box center [1310, 570] width 98 height 30
type input "a4"
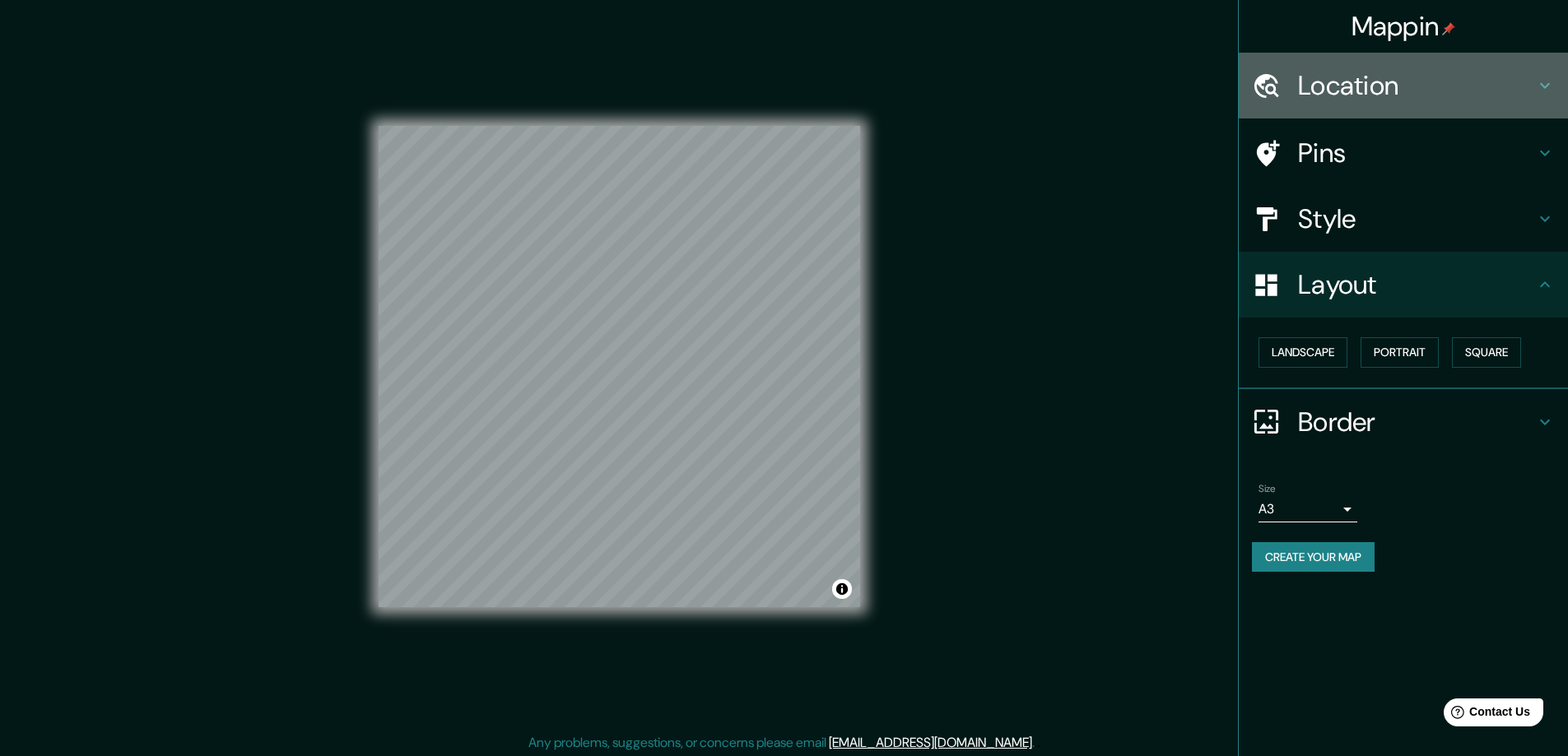
click at [1308, 70] on h4 "Location" at bounding box center [1416, 86] width 237 height 33
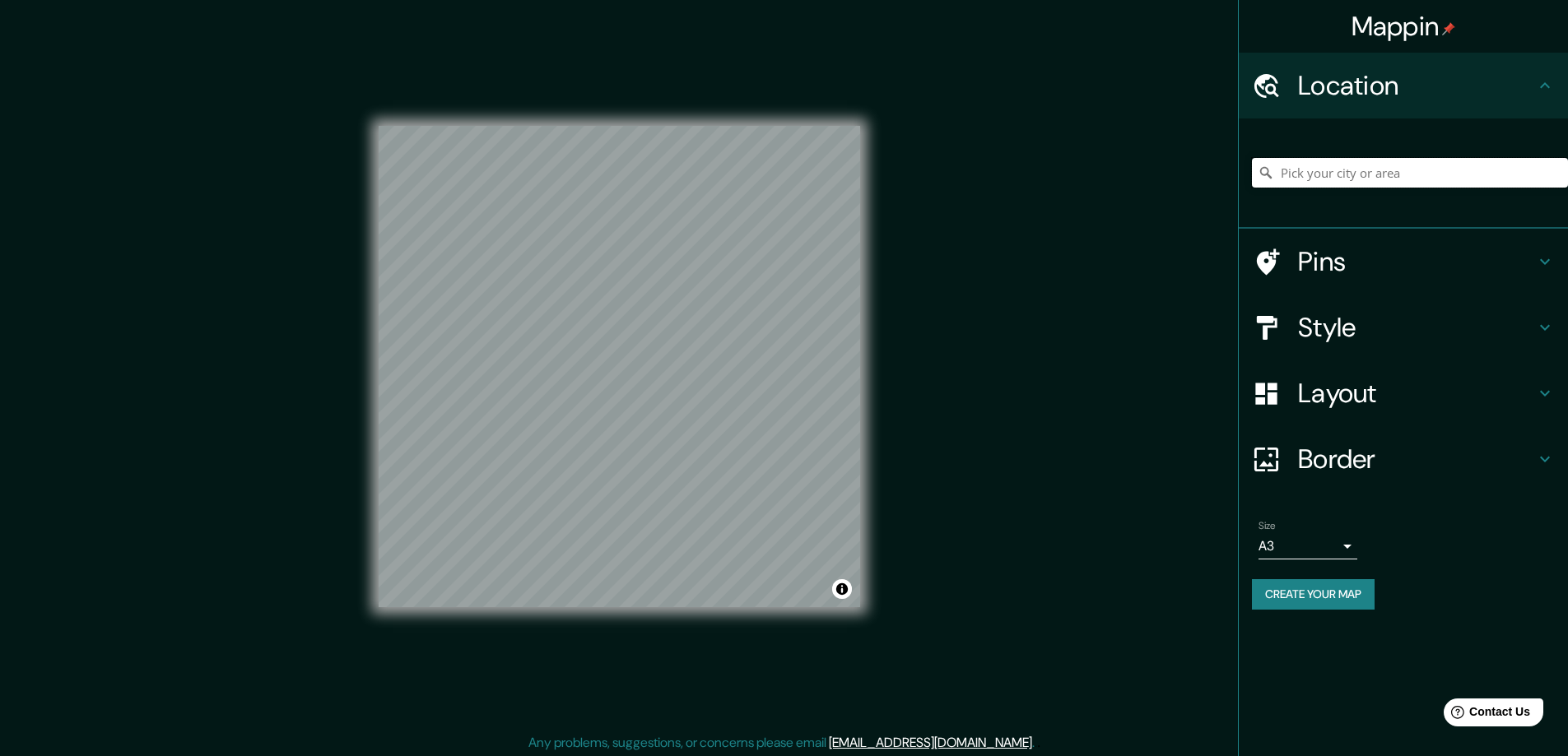
paste input "6411 w 88th st, oak lawn 60453"
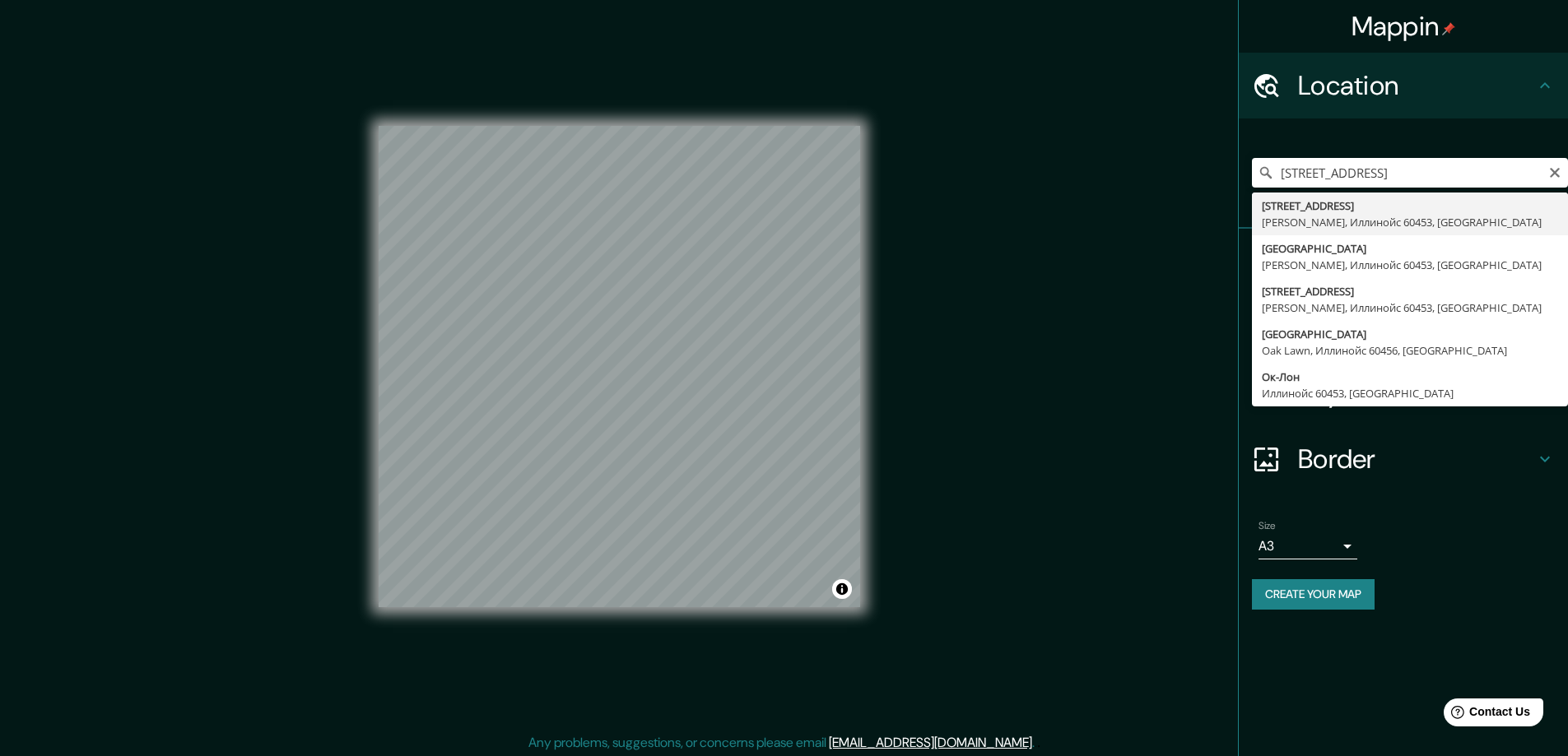
type input "6411 88th Street, Ок-Лон, Иллинойс 60453, США"
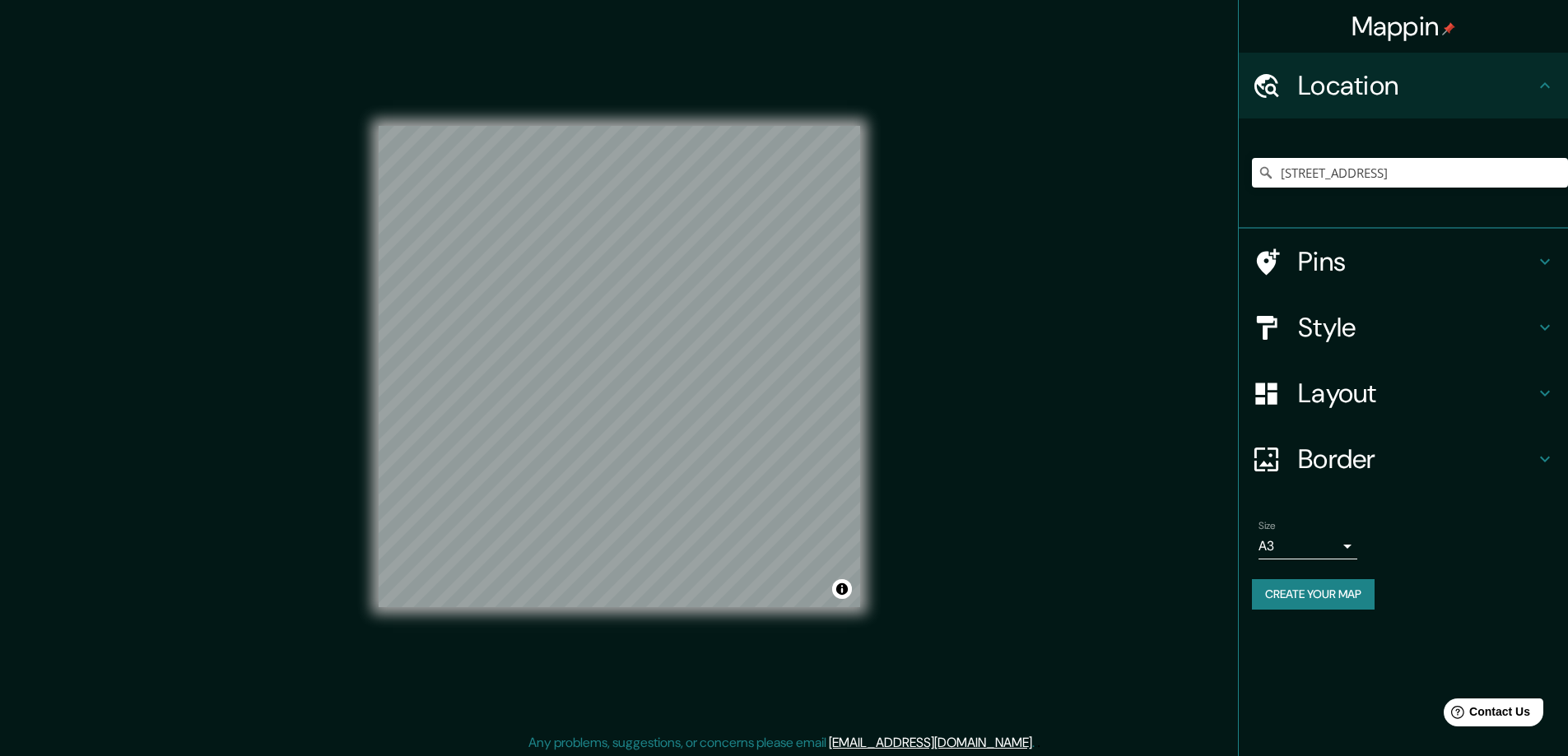
click at [1280, 585] on button "Create your map" at bounding box center [1313, 594] width 122 height 31
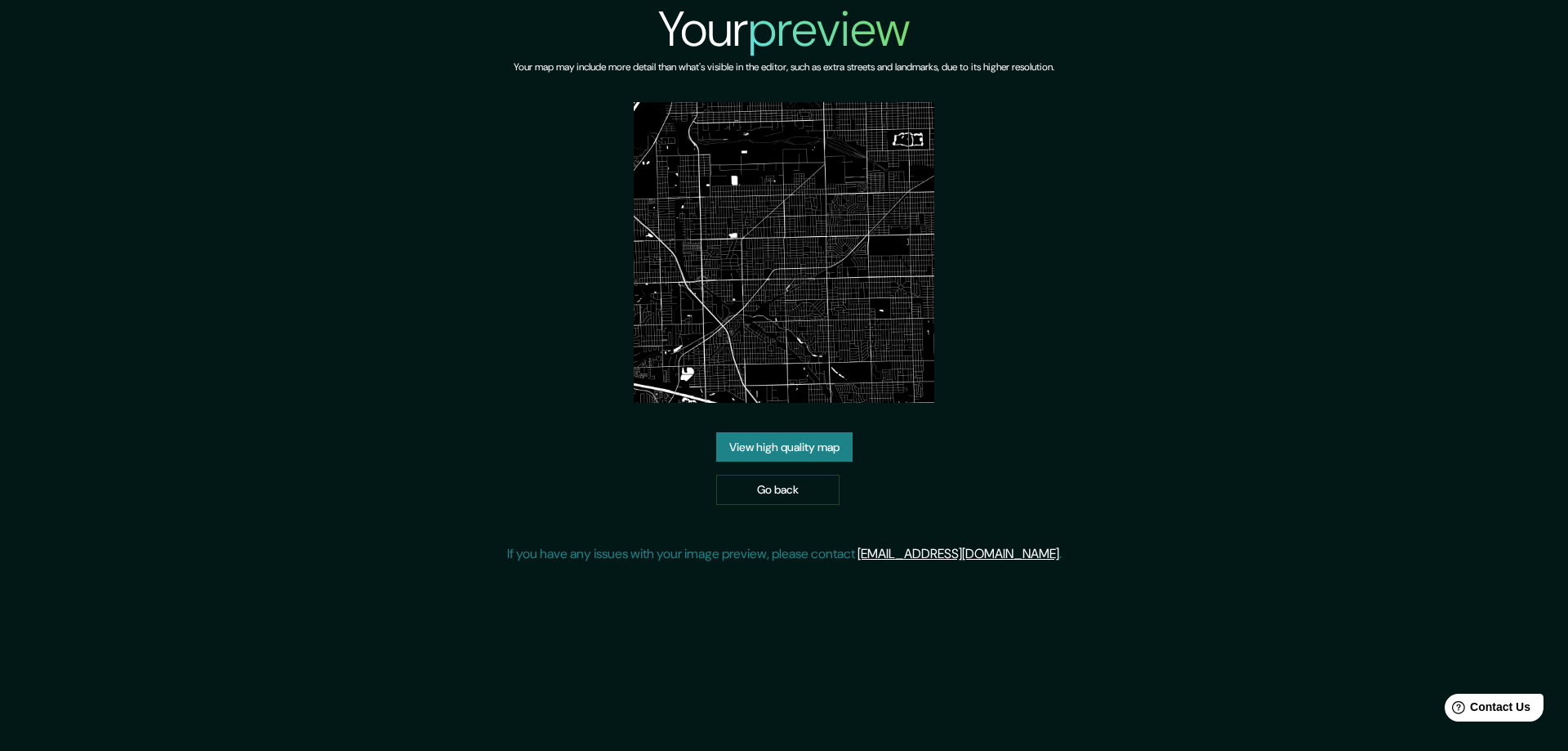
click at [788, 438] on link "View high quality map" at bounding box center [784, 447] width 136 height 30
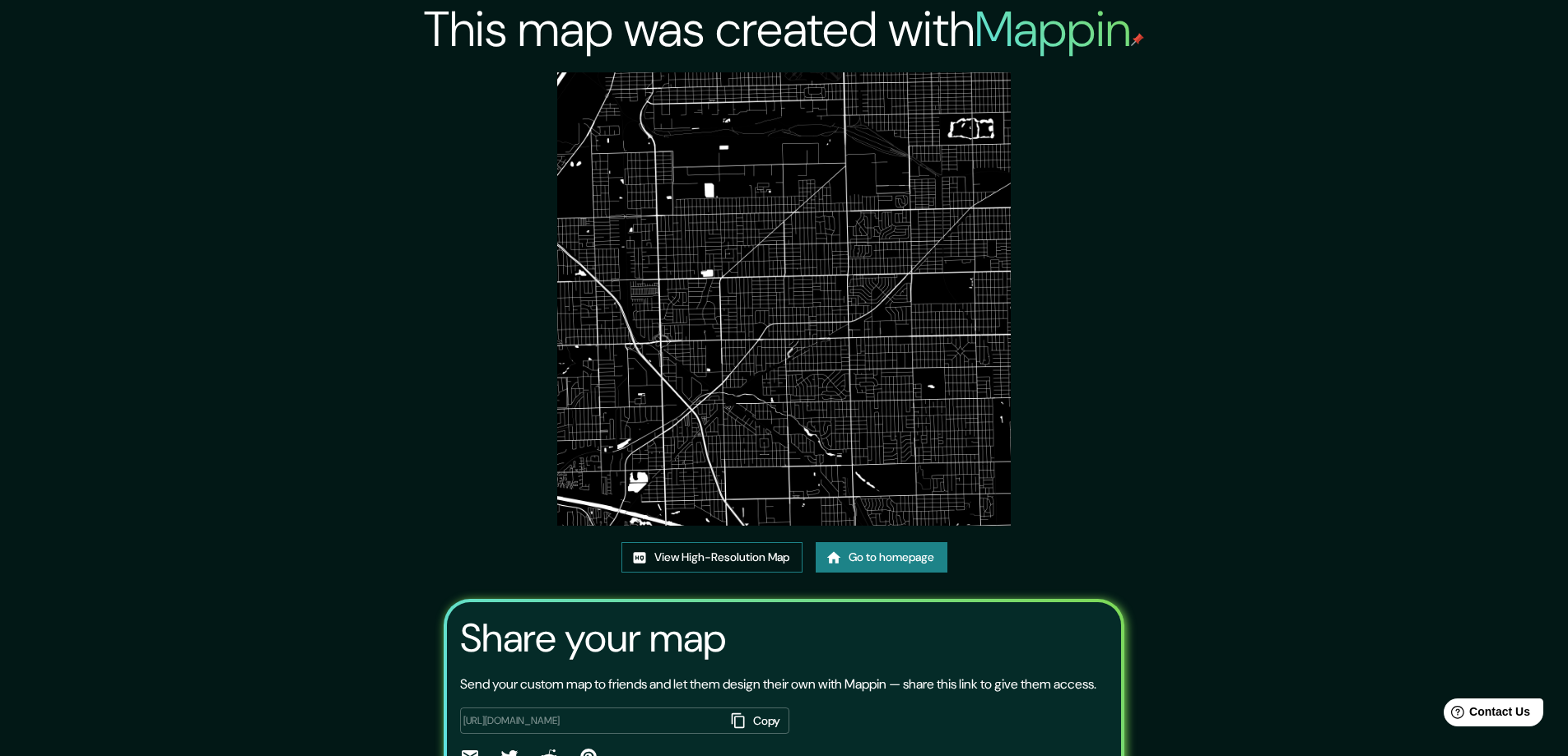
click at [691, 554] on link "View High-Resolution Map" at bounding box center [712, 557] width 181 height 31
click at [837, 552] on icon at bounding box center [834, 558] width 17 height 17
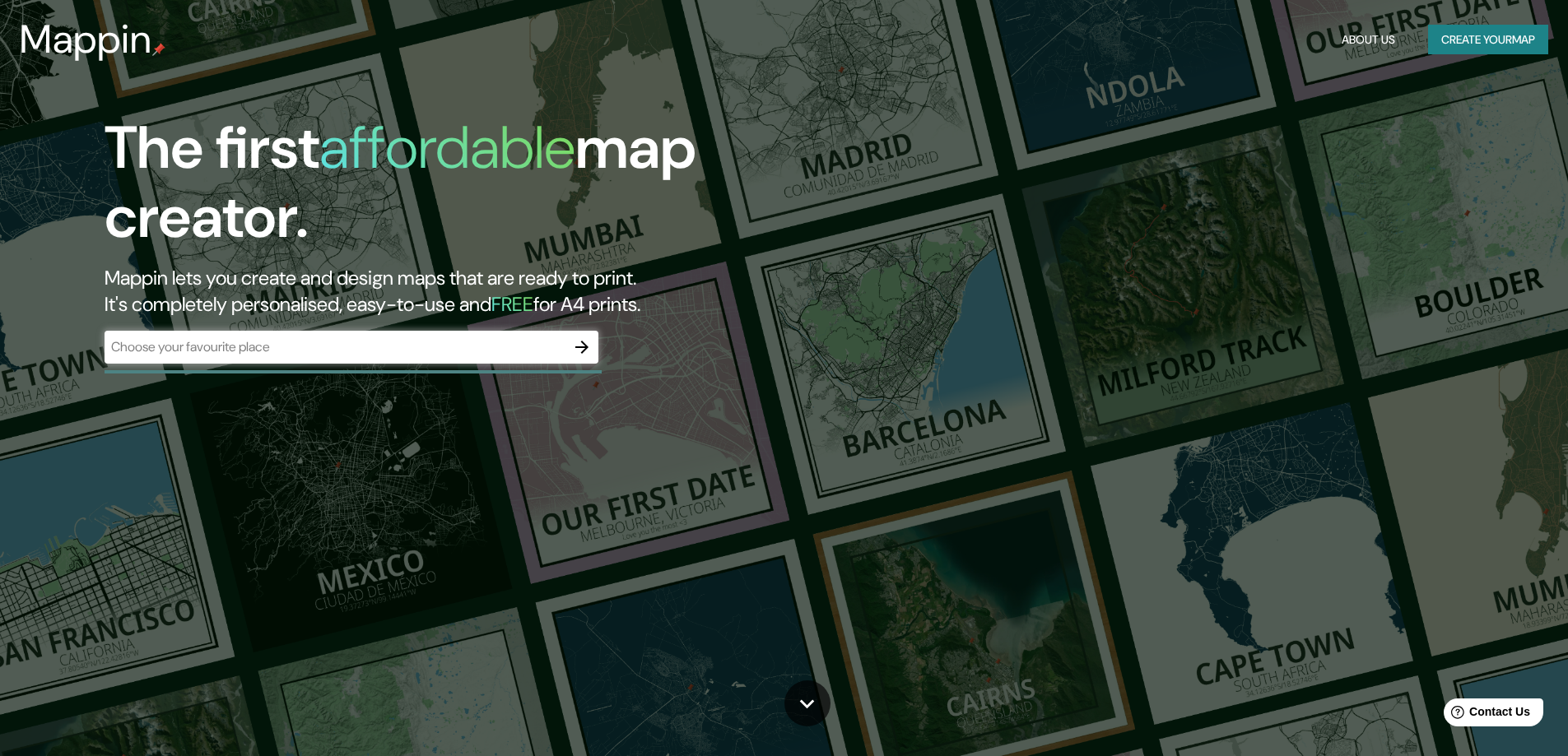
click at [585, 345] on icon "button" at bounding box center [582, 347] width 13 height 13
